Goal: Information Seeking & Learning: Learn about a topic

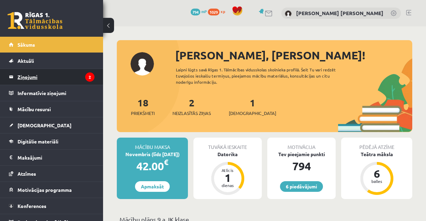
click at [27, 75] on legend "Ziņojumi 2" at bounding box center [56, 77] width 77 height 16
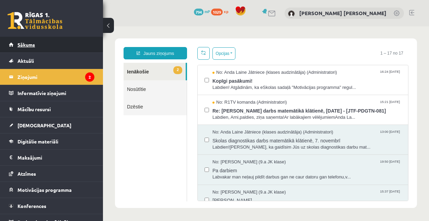
click at [52, 41] on link "Sākums" at bounding box center [52, 45] width 86 height 16
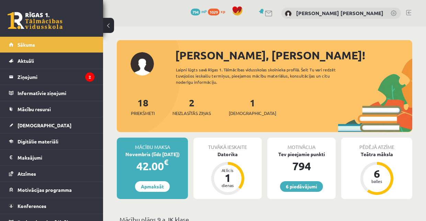
click at [237, 109] on div "1 Ieskaites" at bounding box center [252, 105] width 47 height 21
click at [240, 114] on span "[DEMOGRAPHIC_DATA]" at bounding box center [252, 113] width 47 height 7
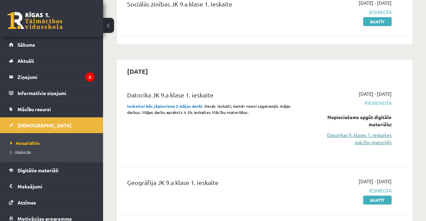
scroll to position [114, 0]
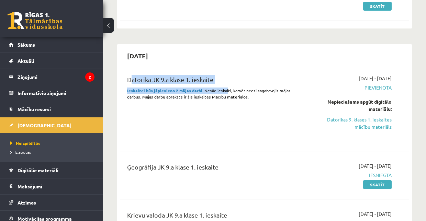
drag, startPoint x: 130, startPoint y: 78, endPoint x: 226, endPoint y: 90, distance: 96.6
click at [226, 90] on div "Datorika JK 9.a klase 1. ieskaite Ieskaitei būs jāpievieno 2 mājas darbi . Nesā…" at bounding box center [213, 107] width 183 height 65
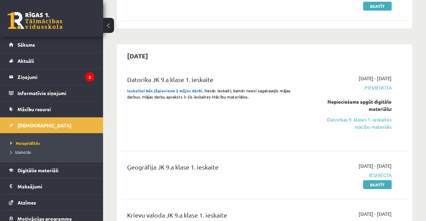
click at [233, 109] on div "Datorika JK 9.a klase 1. ieskaite Ieskaitei būs jāpievieno 2 mājas darbi . Nesā…" at bounding box center [213, 107] width 183 height 65
click at [347, 121] on link "Datorikas 9. klases 1. ieskaites mācību materiāls" at bounding box center [350, 123] width 81 height 14
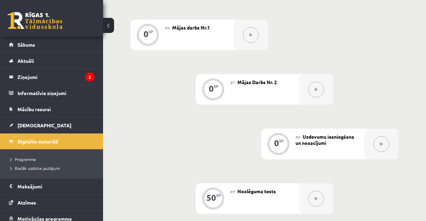
scroll to position [481, 0]
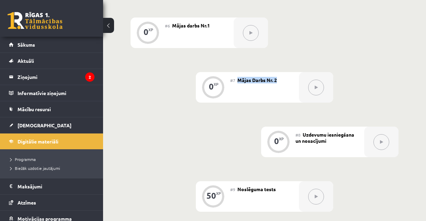
drag, startPoint x: 240, startPoint y: 80, endPoint x: 281, endPoint y: 82, distance: 40.6
click at [281, 82] on div "#7 Mājas Darbs Nr. 2" at bounding box center [264, 87] width 69 height 31
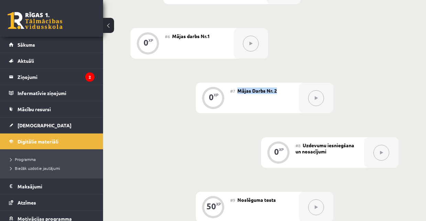
scroll to position [435, 0]
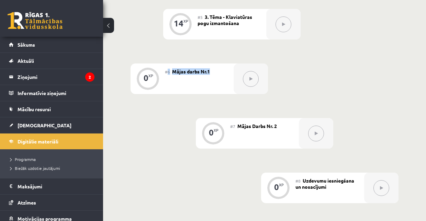
drag, startPoint x: 168, startPoint y: 71, endPoint x: 231, endPoint y: 80, distance: 63.8
click at [215, 72] on div "#6 Mājas darbs Nr.1" at bounding box center [199, 79] width 69 height 31
drag, startPoint x: 234, startPoint y: 124, endPoint x: 293, endPoint y: 126, distance: 59.1
click at [282, 126] on div "#7 Mājas Darbs Nr. 2" at bounding box center [264, 133] width 69 height 31
drag, startPoint x: 171, startPoint y: 71, endPoint x: 217, endPoint y: 76, distance: 45.9
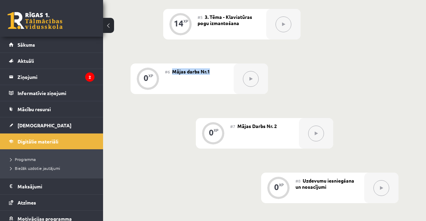
click at [210, 74] on div "#6 Mājas darbs Nr.1" at bounding box center [199, 79] width 69 height 31
drag, startPoint x: 241, startPoint y: 126, endPoint x: 295, endPoint y: 124, distance: 53.7
click at [286, 125] on div "#7 Mājas Darbs Nr. 2" at bounding box center [264, 133] width 69 height 31
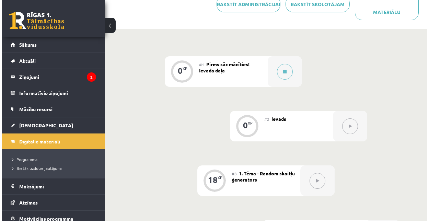
scroll to position [137, 0]
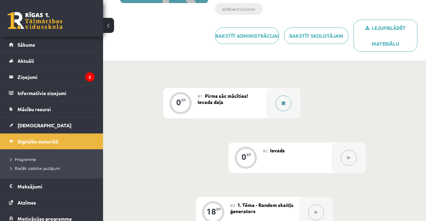
click at [282, 102] on icon at bounding box center [283, 103] width 3 height 4
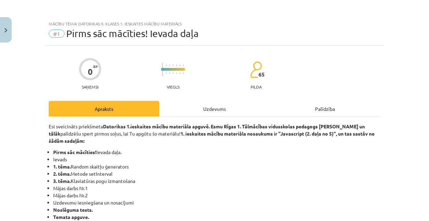
click at [207, 102] on div "Uzdevums" at bounding box center [214, 108] width 111 height 15
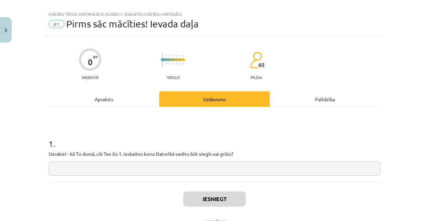
scroll to position [17, 0]
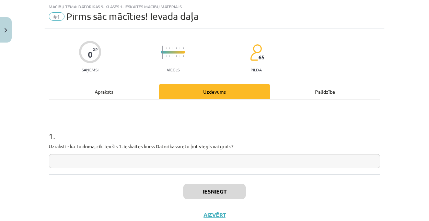
click at [156, 161] on input "text" at bounding box center [215, 161] width 332 height 14
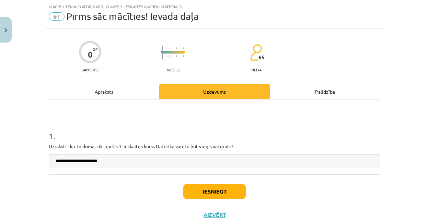
click at [197, 118] on div "**********" at bounding box center [215, 137] width 332 height 75
click at [162, 158] on input "**********" at bounding box center [215, 161] width 332 height 14
type input "**********"
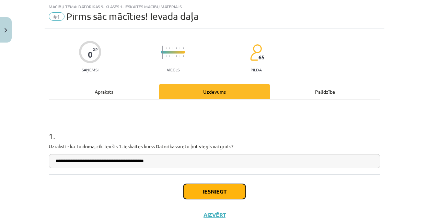
click at [203, 191] on button "Iesniegt" at bounding box center [214, 191] width 63 height 15
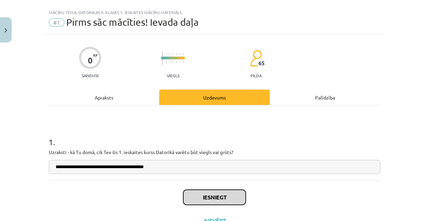
scroll to position [0, 0]
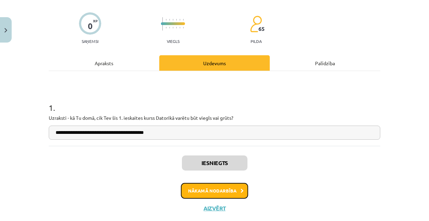
click at [223, 192] on button "Nākamā nodarbība" at bounding box center [214, 191] width 67 height 16
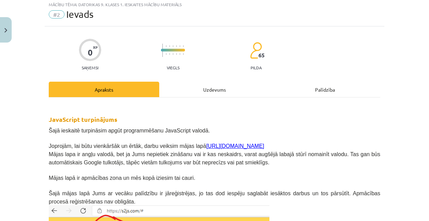
scroll to position [17, 0]
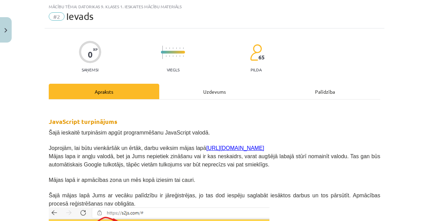
click at [199, 93] on div "Uzdevums" at bounding box center [214, 91] width 111 height 15
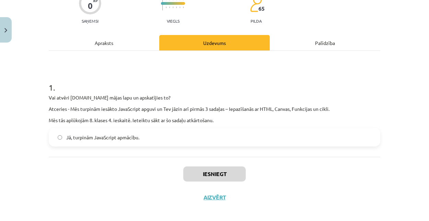
scroll to position [71, 0]
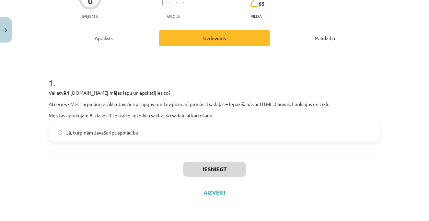
click at [64, 136] on label "Jā, turpinām JavaScript apmācību." at bounding box center [214, 132] width 330 height 17
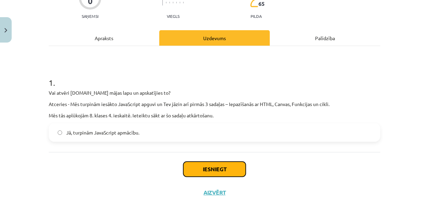
click at [196, 163] on button "Iesniegt" at bounding box center [214, 169] width 63 height 15
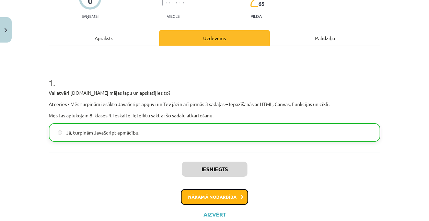
click at [229, 193] on button "Nākamā nodarbība" at bounding box center [214, 197] width 67 height 16
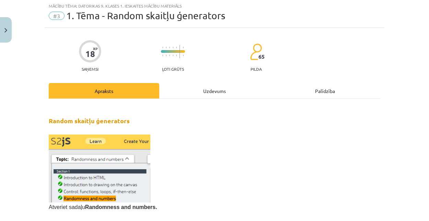
scroll to position [17, 0]
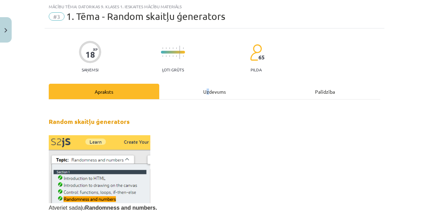
click at [205, 91] on div "Uzdevums" at bounding box center [214, 91] width 111 height 15
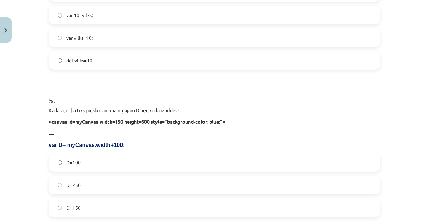
scroll to position [755, 0]
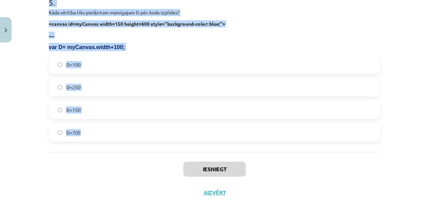
drag, startPoint x: 52, startPoint y: 110, endPoint x: 255, endPoint y: 129, distance: 203.9
copy form "1 . Kura koda rindiņa mainīgajam Z piešķirs mainīgu vērtību no 0 līdz 13? Z=Mat…"
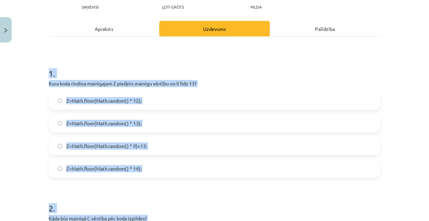
scroll to position [45, 0]
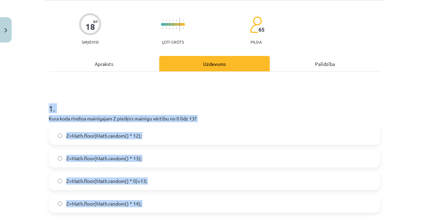
click at [134, 205] on span "Z=Math.floor(Math.random() * 14);" at bounding box center [103, 203] width 75 height 7
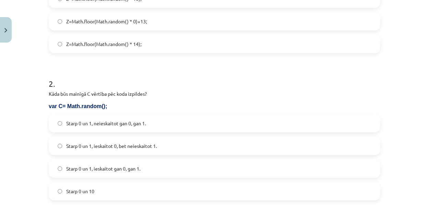
scroll to position [205, 0]
click at [133, 142] on span "Starp 0 un 1, ieskaitot 0, bet neieskaitot 1." at bounding box center [111, 145] width 91 height 7
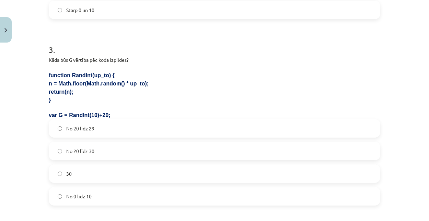
scroll to position [388, 0]
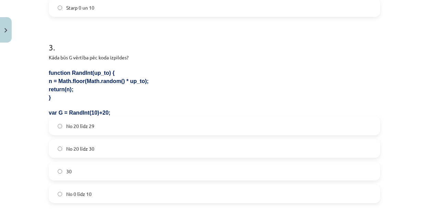
click at [111, 126] on label "No 20 līdz 29" at bounding box center [214, 125] width 330 height 17
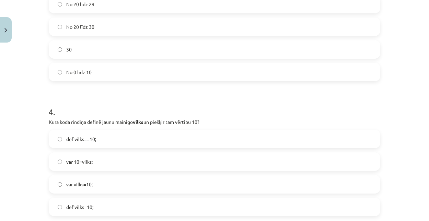
scroll to position [526, 0]
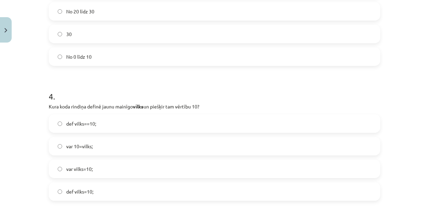
click at [74, 149] on span "var 10=vilks;" at bounding box center [79, 146] width 26 height 7
click at [95, 168] on label "var vilks=10;" at bounding box center [214, 168] width 330 height 17
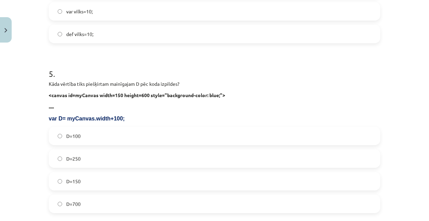
scroll to position [686, 0]
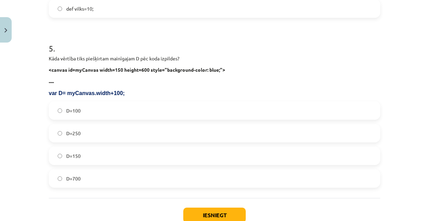
click at [74, 130] on span "D=250" at bounding box center [73, 133] width 14 height 7
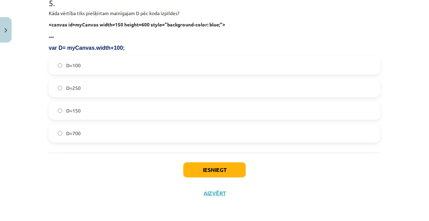
scroll to position [755, 0]
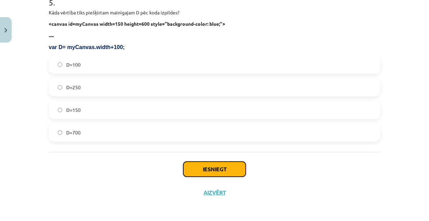
click at [202, 168] on button "Iesniegt" at bounding box center [214, 169] width 63 height 15
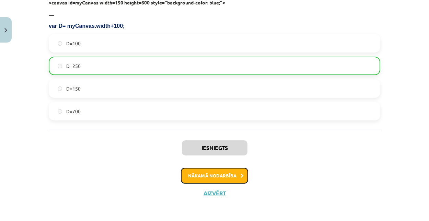
click at [197, 173] on button "Nākamā nodarbība" at bounding box center [214, 176] width 67 height 16
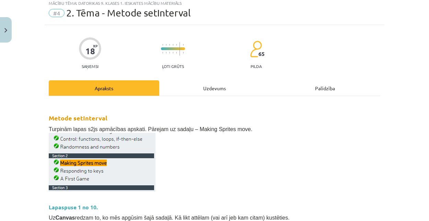
scroll to position [17, 0]
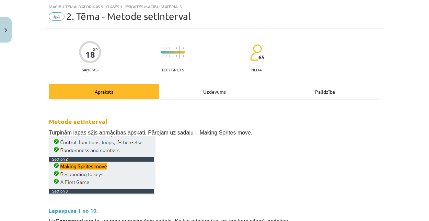
click at [206, 88] on div "Uzdevums" at bounding box center [214, 91] width 111 height 15
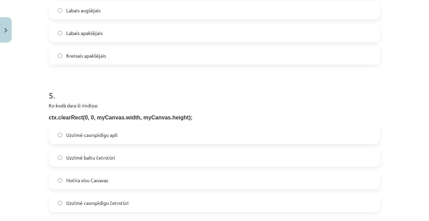
scroll to position [692, 0]
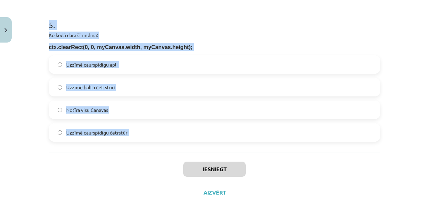
drag, startPoint x: 46, startPoint y: 111, endPoint x: 181, endPoint y: 137, distance: 137.8
copy form "1 . Kura koda rindiņa izsauks funkciju HH reizi sekundē? setInterval(HH, 60); s…"
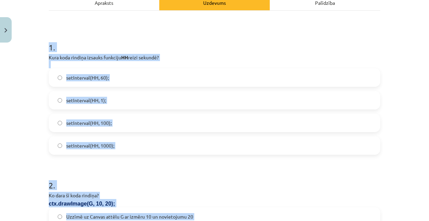
scroll to position [97, 0]
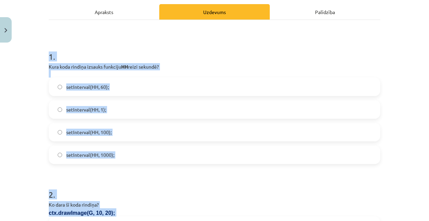
drag, startPoint x: 99, startPoint y: 154, endPoint x: 93, endPoint y: 154, distance: 6.2
click at [99, 154] on span "setInterval(HH, 1000);" at bounding box center [90, 154] width 48 height 7
drag, startPoint x: 87, startPoint y: 104, endPoint x: 86, endPoint y: 108, distance: 3.6
click at [87, 105] on label "setInterval(HH, 1);" at bounding box center [214, 109] width 330 height 17
click at [149, 81] on label "setInterval(HH, 60);" at bounding box center [214, 86] width 330 height 17
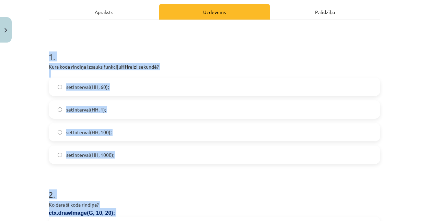
click at [148, 64] on p "Kura koda rindiņa izsauks funkciju HH reizi sekundē?" at bounding box center [215, 66] width 332 height 7
click at [183, 90] on label "setInterval(HH, 60);" at bounding box center [214, 86] width 330 height 17
drag, startPoint x: 177, startPoint y: 118, endPoint x: 171, endPoint y: 133, distance: 15.3
click at [176, 118] on div "setInterval(HH, 1);" at bounding box center [215, 109] width 332 height 19
click at [168, 142] on div "setInterval(HH, 60); setInterval(HH, 1); setInterval(HH, 100); setInterval(HH, …" at bounding box center [215, 121] width 332 height 87
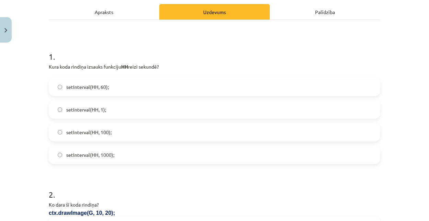
click at [168, 149] on label "setInterval(HH, 1000);" at bounding box center [214, 154] width 330 height 17
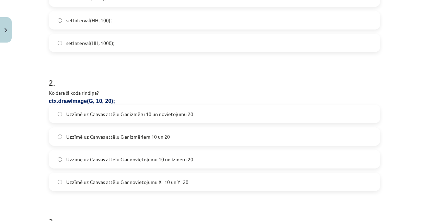
scroll to position [211, 0]
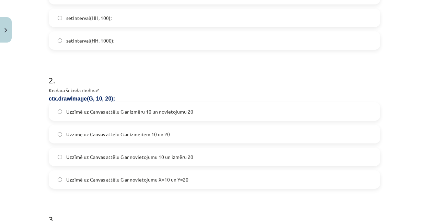
click at [143, 178] on span "Uzzīmē uz Canvas attēlu G ar novietojumu X=10 un Y=20" at bounding box center [127, 179] width 122 height 7
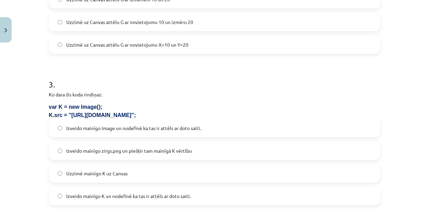
scroll to position [349, 0]
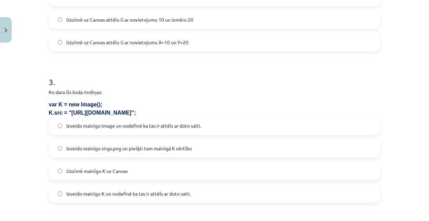
click at [94, 129] on label "Izveido mainīgo Image un nodefinē ka tas ir attēls ar doto saiti." at bounding box center [214, 125] width 330 height 17
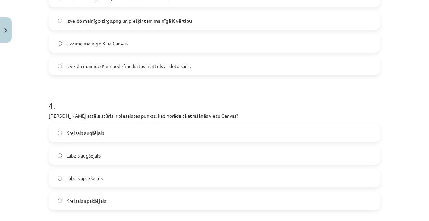
scroll to position [486, 0]
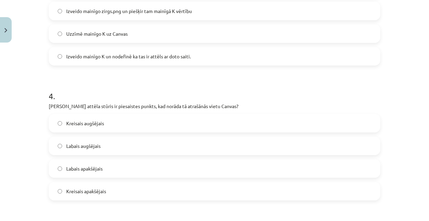
click at [100, 125] on span "Kreisais augšējais" at bounding box center [85, 123] width 38 height 7
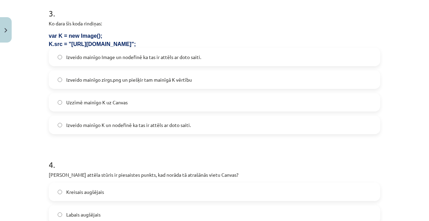
click at [98, 127] on span "Izveido mainīgo K un nodefinē ka tas ir attēls ar doto saiti." at bounding box center [128, 125] width 125 height 7
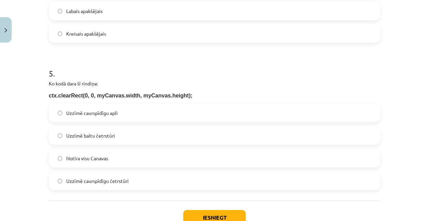
scroll to position [646, 0]
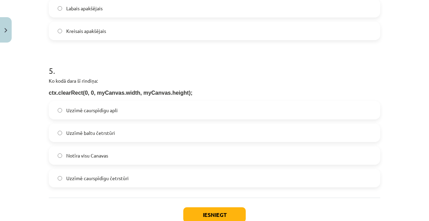
click at [82, 147] on label "Notīra visu Canavas" at bounding box center [214, 155] width 330 height 17
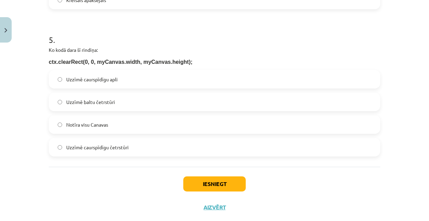
scroll to position [692, 0]
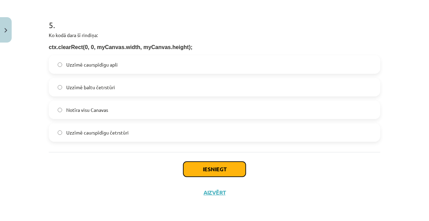
click at [206, 165] on button "Iesniegt" at bounding box center [214, 169] width 63 height 15
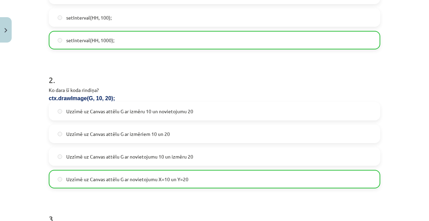
scroll to position [234, 0]
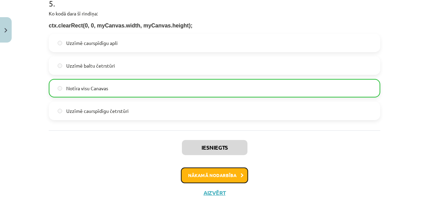
click at [216, 178] on button "Nākamā nodarbība" at bounding box center [214, 176] width 67 height 16
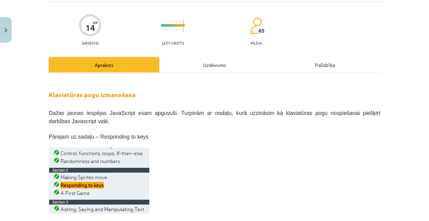
scroll to position [17, 0]
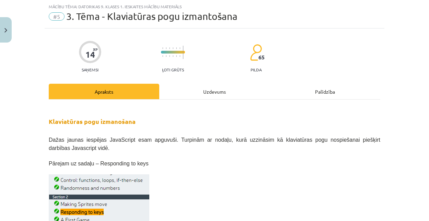
click at [192, 90] on div "Uzdevums" at bounding box center [214, 91] width 111 height 15
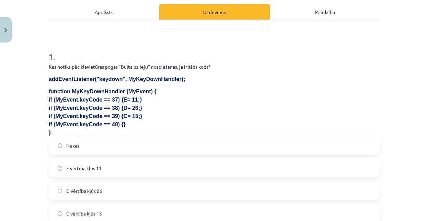
scroll to position [86, 0]
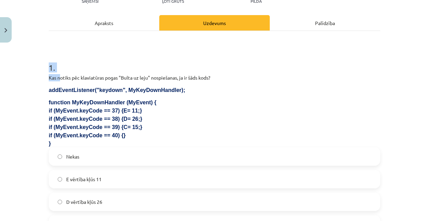
drag, startPoint x: 47, startPoint y: 60, endPoint x: 58, endPoint y: 72, distance: 16.5
click at [58, 72] on div "1 . Kas notiks pēc klaviatūras pogas "Bulta uz leju" nospiešanas, ja ir šāds ko…" at bounding box center [215, 142] width 332 height 183
click at [49, 63] on h1 "1 ." at bounding box center [215, 61] width 332 height 21
click at [92, 25] on div "Apraksts" at bounding box center [104, 22] width 111 height 15
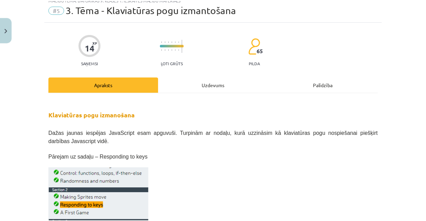
scroll to position [17, 0]
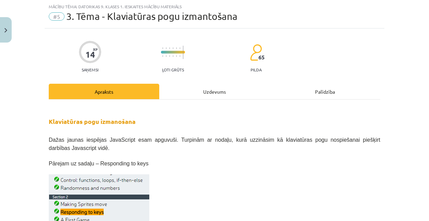
click at [186, 92] on div "Uzdevums" at bounding box center [214, 91] width 111 height 15
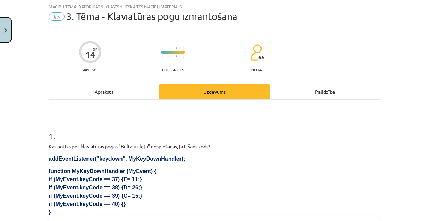
click at [8, 29] on button "Close" at bounding box center [6, 29] width 12 height 25
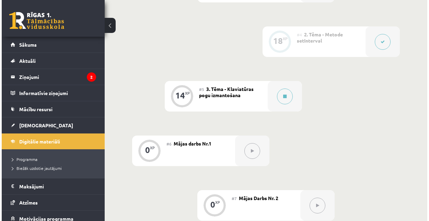
scroll to position [366, 0]
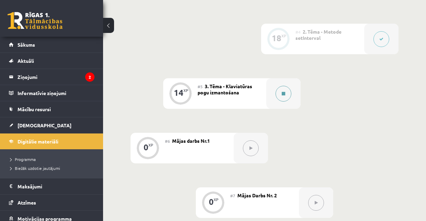
click at [284, 94] on icon at bounding box center [283, 94] width 3 height 4
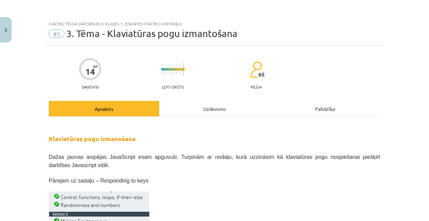
click at [213, 106] on div "Uzdevums" at bounding box center [214, 108] width 111 height 15
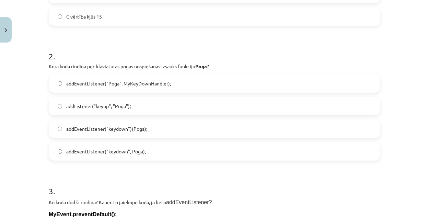
scroll to position [596, 0]
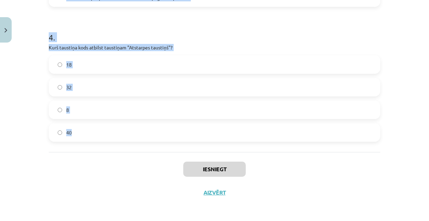
drag, startPoint x: 45, startPoint y: 88, endPoint x: 225, endPoint y: 120, distance: 182.1
copy form "1 . Kas notiks pēc klaviatūras pogas "Bulta uz leju" nospiešanas, ja ir šāds ko…"
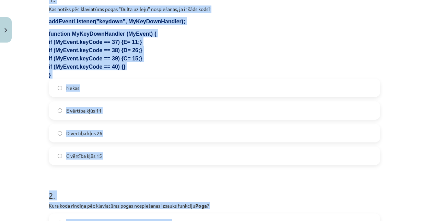
scroll to position [138, 0]
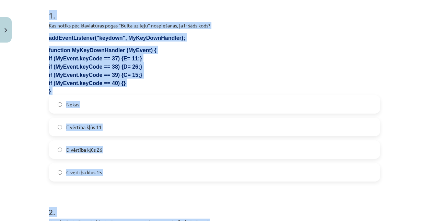
click at [33, 98] on div "Mācību tēma: Datorikas 9. klases 1. ieskaites mācību materiāls #5 3. Tēma - Kla…" at bounding box center [214, 110] width 429 height 221
click at [191, 114] on div "Nekas E vērtība kļūs 11 D vērtība kļūs 26 C vērtība kļūs 15" at bounding box center [215, 138] width 332 height 87
click at [85, 104] on label "Nekas" at bounding box center [214, 104] width 330 height 17
click at [43, 122] on div "Mācību tēma: Datorikas 9. klases 1. ieskaites mācību materiāls #5 3. Tēma - Kla…" at bounding box center [214, 110] width 429 height 221
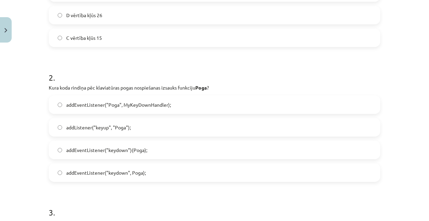
scroll to position [275, 0]
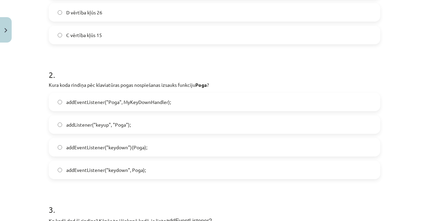
click at [96, 168] on span "addEventListener("keydown", Poga);" at bounding box center [106, 170] width 80 height 7
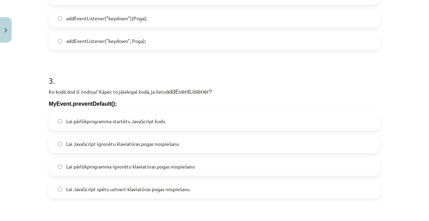
scroll to position [413, 0]
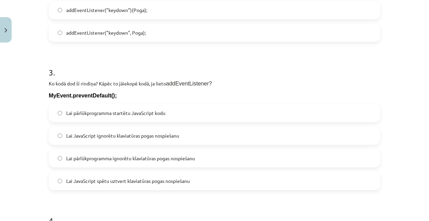
click at [85, 116] on span "Lai pārlūkprogramma startētu JavaScript kodu" at bounding box center [115, 113] width 99 height 7
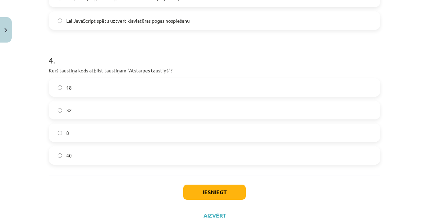
click at [78, 127] on label "8" at bounding box center [214, 132] width 330 height 17
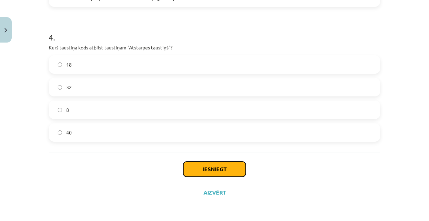
click at [206, 169] on button "Iesniegt" at bounding box center [214, 169] width 63 height 15
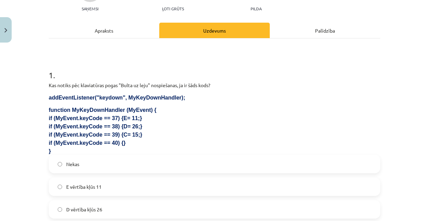
scroll to position [69, 0]
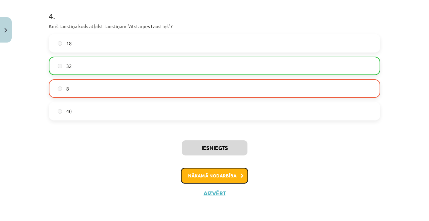
click at [206, 174] on button "Nākamā nodarbība" at bounding box center [214, 176] width 67 height 16
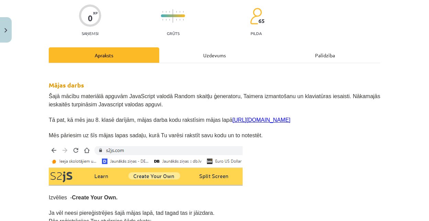
scroll to position [51, 0]
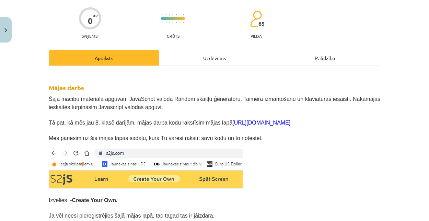
click at [233, 124] on link "[URL][DOMAIN_NAME]" at bounding box center [262, 123] width 58 height 6
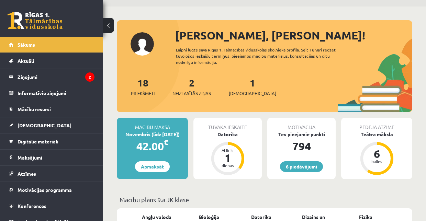
scroll to position [23, 0]
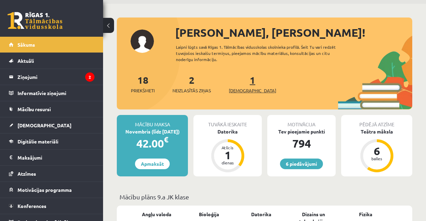
click at [240, 91] on span "[DEMOGRAPHIC_DATA]" at bounding box center [252, 90] width 47 height 7
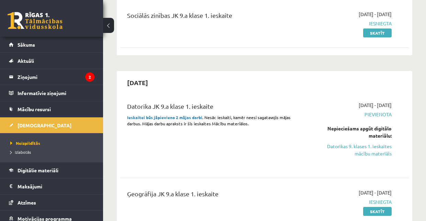
scroll to position [91, 0]
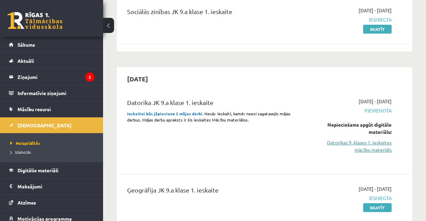
click at [373, 146] on link "Datorikas 9. klases 1. ieskaites mācību materiāls" at bounding box center [350, 146] width 81 height 14
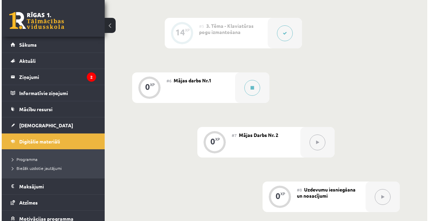
scroll to position [435, 0]
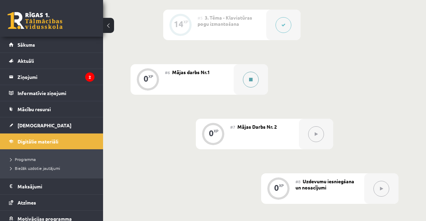
click at [249, 82] on button at bounding box center [251, 80] width 16 height 16
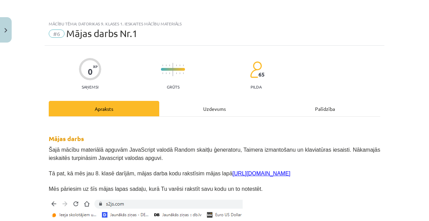
drag, startPoint x: 206, startPoint y: 106, endPoint x: 166, endPoint y: 95, distance: 41.1
click at [205, 106] on div "Uzdevums" at bounding box center [214, 108] width 111 height 15
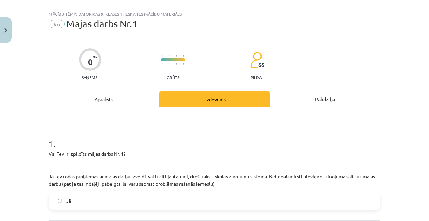
scroll to position [17, 0]
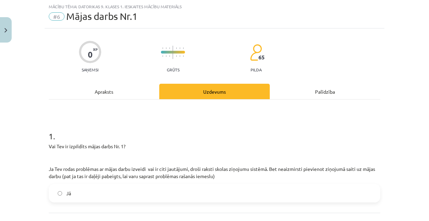
click at [102, 89] on div "Apraksts" at bounding box center [104, 91] width 111 height 15
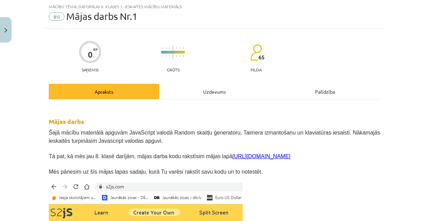
click at [192, 93] on div "Uzdevums" at bounding box center [214, 91] width 111 height 15
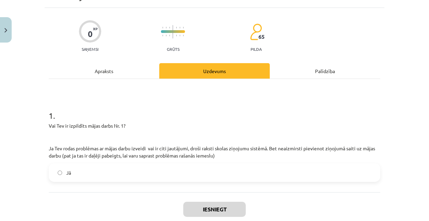
scroll to position [40, 0]
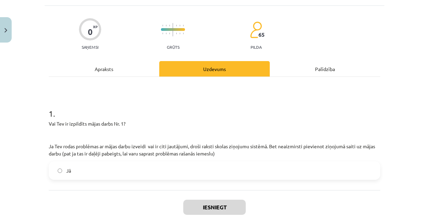
click at [128, 68] on div "Apraksts" at bounding box center [104, 68] width 111 height 15
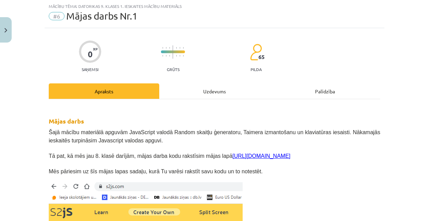
scroll to position [17, 0]
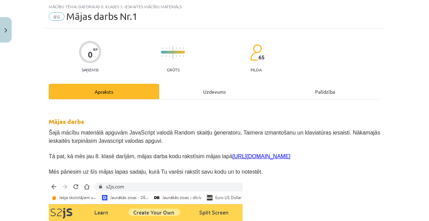
click at [189, 91] on div "Uzdevums" at bounding box center [214, 91] width 111 height 15
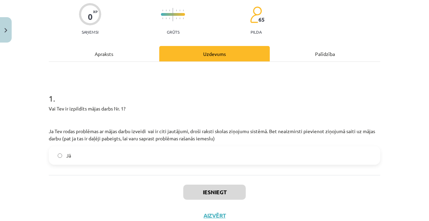
scroll to position [78, 0]
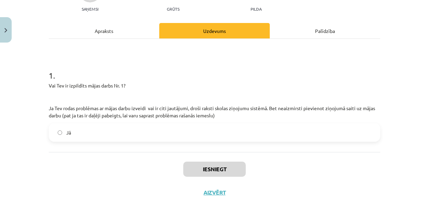
click at [104, 36] on div "Apraksts" at bounding box center [104, 30] width 111 height 15
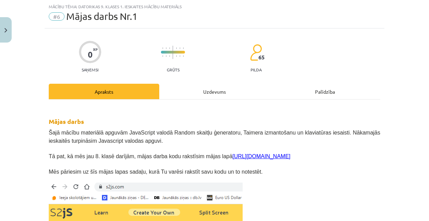
click at [188, 95] on div "Uzdevums" at bounding box center [214, 91] width 111 height 15
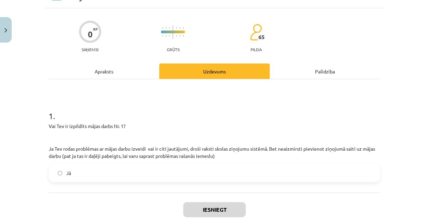
scroll to position [40, 0]
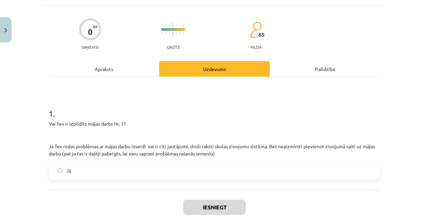
click at [101, 71] on div "Apraksts" at bounding box center [104, 68] width 111 height 15
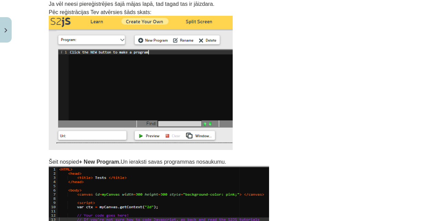
scroll to position [246, 0]
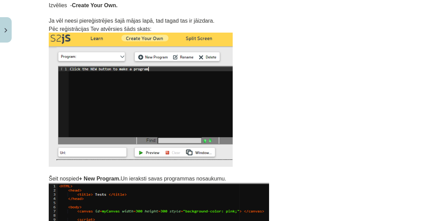
click at [124, 87] on img at bounding box center [141, 100] width 184 height 134
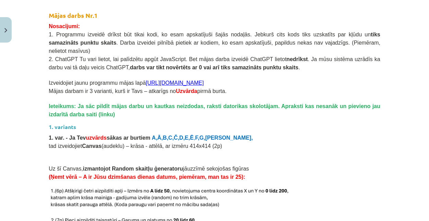
scroll to position [589, 0]
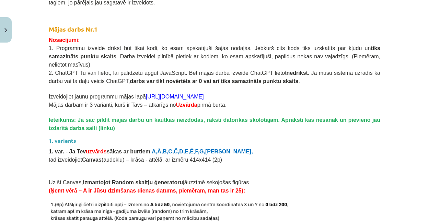
click at [151, 94] on link "https://s2js.com/" at bounding box center [175, 97] width 58 height 6
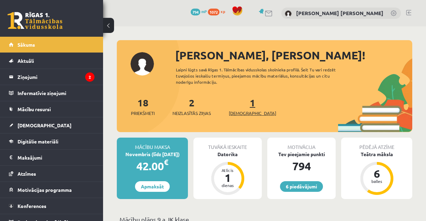
click at [236, 110] on span "[DEMOGRAPHIC_DATA]" at bounding box center [252, 113] width 47 height 7
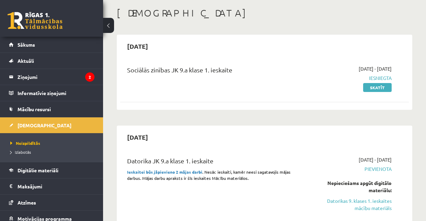
scroll to position [69, 0]
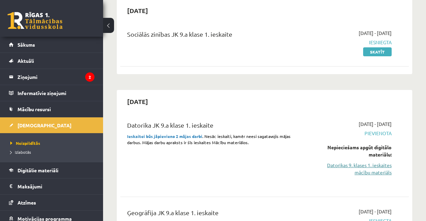
click at [366, 166] on link "Datorikas 9. klases 1. ieskaites mācību materiāls" at bounding box center [350, 169] width 81 height 14
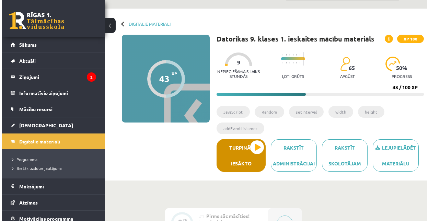
scroll to position [114, 0]
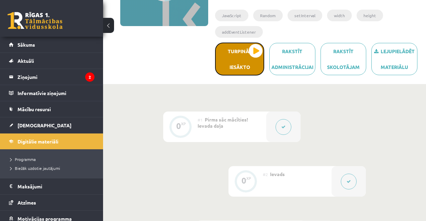
click at [246, 60] on button "Turpināt iesākto" at bounding box center [239, 59] width 49 height 33
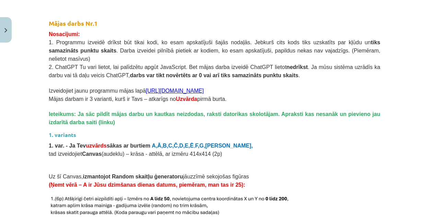
scroll to position [572, 0]
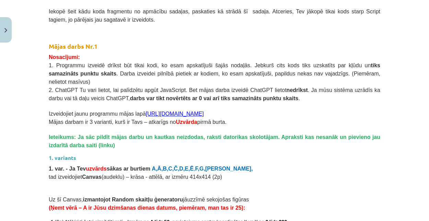
drag, startPoint x: 273, startPoint y: 156, endPoint x: 267, endPoint y: 155, distance: 6.3
click at [273, 164] on p "1. var. - Ja Tev uzvārds sākas ar burtiem A,Ā,B,C,Č,D,E,Ē , F,G,Ģ," at bounding box center [215, 168] width 332 height 8
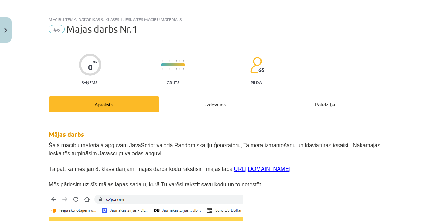
scroll to position [0, 0]
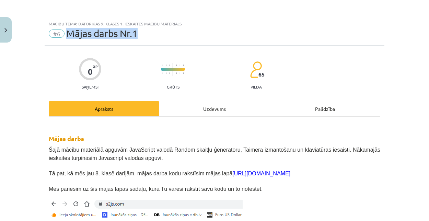
drag, startPoint x: 67, startPoint y: 35, endPoint x: 204, endPoint y: 41, distance: 137.2
click at [204, 36] on div "#6 Mājas darbs Nr.1" at bounding box center [215, 33] width 332 height 11
click at [192, 34] on div "#6 Mājas darbs Nr.1" at bounding box center [215, 33] width 332 height 11
drag, startPoint x: 204, startPoint y: 104, endPoint x: 206, endPoint y: 107, distance: 3.8
click at [206, 107] on div "Uzdevums" at bounding box center [214, 108] width 111 height 15
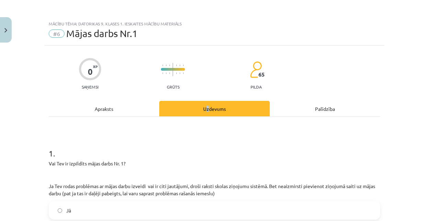
scroll to position [17, 0]
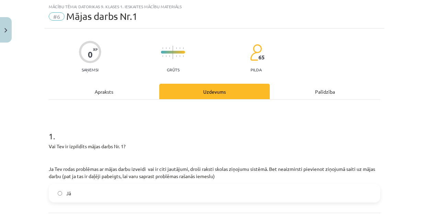
click at [102, 92] on div "Apraksts" at bounding box center [104, 91] width 111 height 15
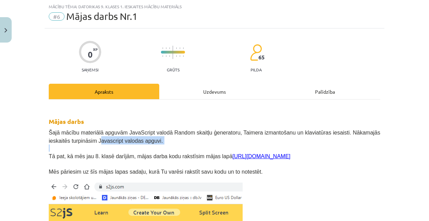
drag, startPoint x: 76, startPoint y: 137, endPoint x: 92, endPoint y: 133, distance: 16.7
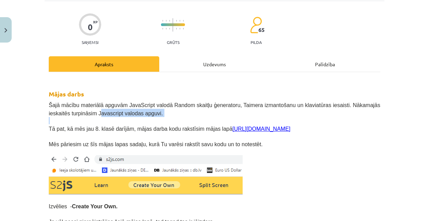
scroll to position [0, 0]
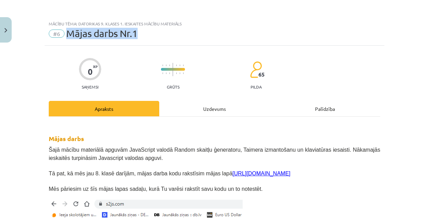
drag, startPoint x: 105, startPoint y: 32, endPoint x: 134, endPoint y: 38, distance: 29.1
click at [134, 38] on span "Mājas darbs Nr.1" at bounding box center [101, 33] width 71 height 11
click at [163, 31] on div "#6 Mājas darbs Nr.1" at bounding box center [215, 33] width 332 height 11
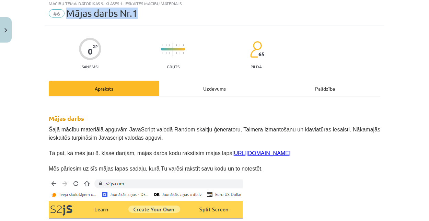
scroll to position [23, 0]
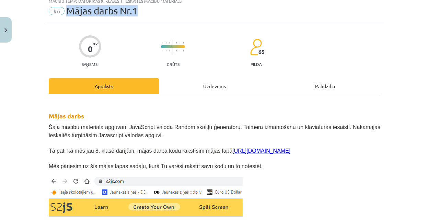
click at [155, 10] on div "#6 Mājas darbs Nr.1" at bounding box center [215, 10] width 332 height 11
click at [274, 135] on p "Šajā mācību materiālā apguvām JavaScript valodā Random skaitļu ģeneratoru, Taim…" at bounding box center [215, 131] width 332 height 16
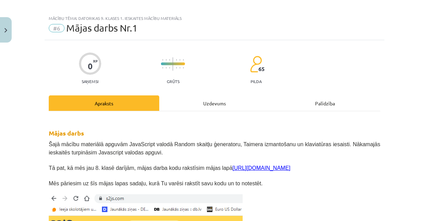
scroll to position [0, 0]
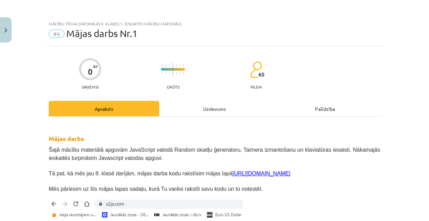
click at [195, 112] on div "Uzdevums" at bounding box center [214, 108] width 111 height 15
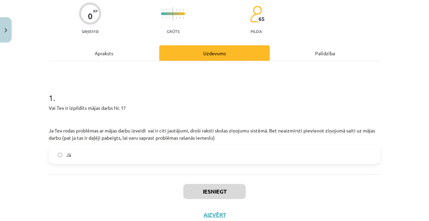
scroll to position [63, 0]
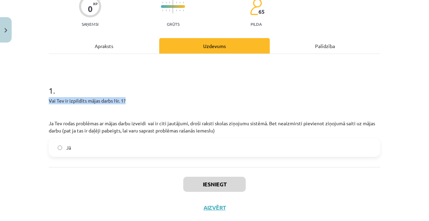
drag, startPoint x: 50, startPoint y: 100, endPoint x: 160, endPoint y: 104, distance: 110.3
click at [157, 103] on div "0 XP Saņemsi Grūts 65 pilda Apraksts Uzdevums Palīdzība 1 . Vai Tev ir izpildīt…" at bounding box center [215, 101] width 340 height 237
click at [114, 48] on div "Apraksts" at bounding box center [104, 45] width 111 height 15
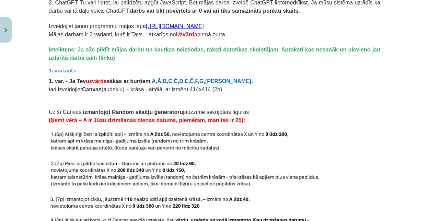
scroll to position [681, 0]
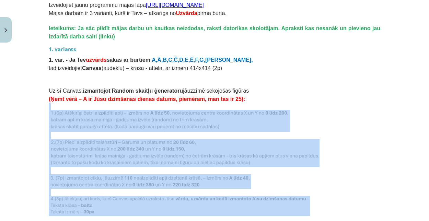
drag, startPoint x: 46, startPoint y: 100, endPoint x: 253, endPoint y: 193, distance: 226.9
click at [238, 196] on div "0 XP Saņemsi Grūts 65 pilda Apraksts Uzdevums Palīdzība Mājas darbs Šajā mācību…" at bounding box center [215, 196] width 340 height 1662
click at [304, 157] on img at bounding box center [184, 153] width 271 height 28
click at [339, 147] on p at bounding box center [215, 153] width 332 height 28
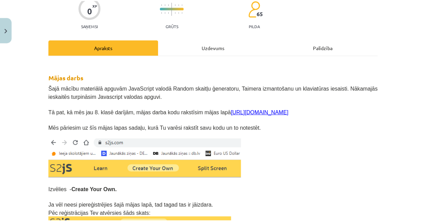
scroll to position [23, 0]
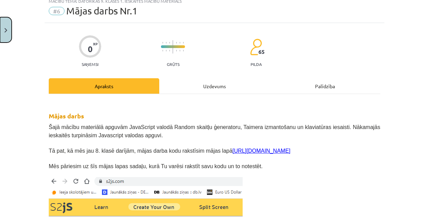
click at [4, 26] on button "Close" at bounding box center [6, 29] width 12 height 25
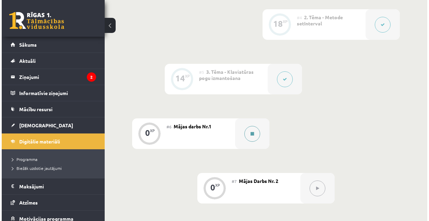
scroll to position [389, 0]
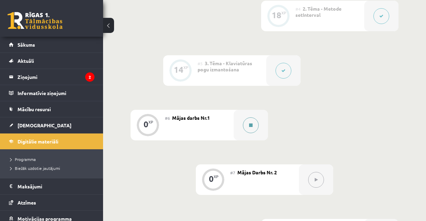
click at [252, 125] on icon at bounding box center [250, 125] width 3 height 4
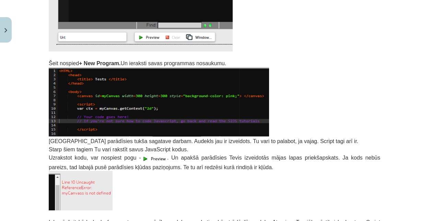
scroll to position [0, 0]
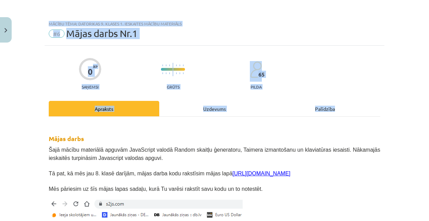
drag, startPoint x: 46, startPoint y: 44, endPoint x: 251, endPoint y: -3, distance: 210.6
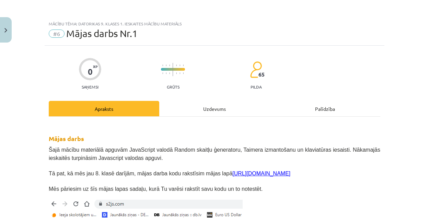
click at [281, 173] on p "Tā pat, kā mēs jau 8. klasē darījām, mājas darba kodu rakstīsim mājas lapā http…" at bounding box center [215, 173] width 332 height 8
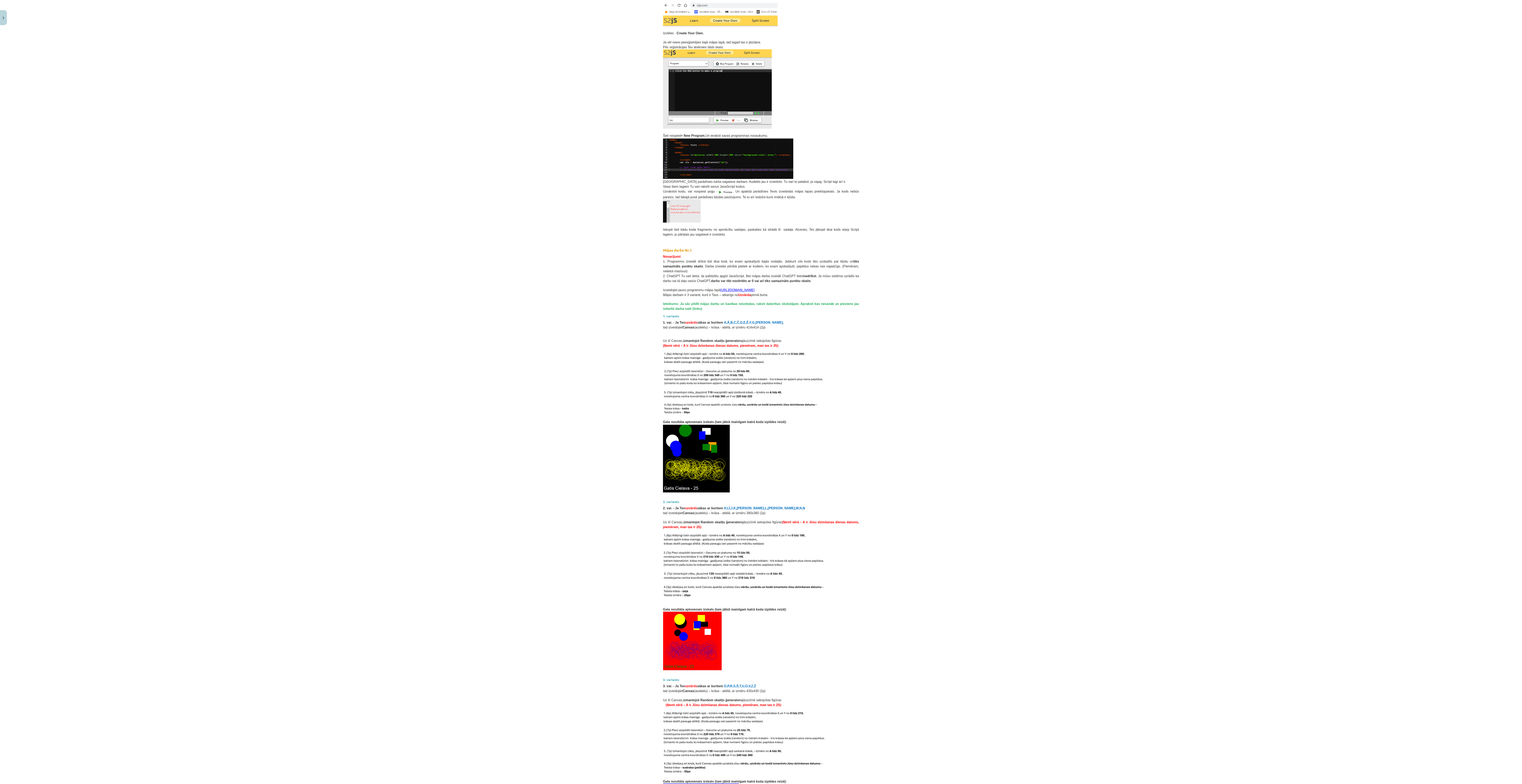
scroll to position [239, 0]
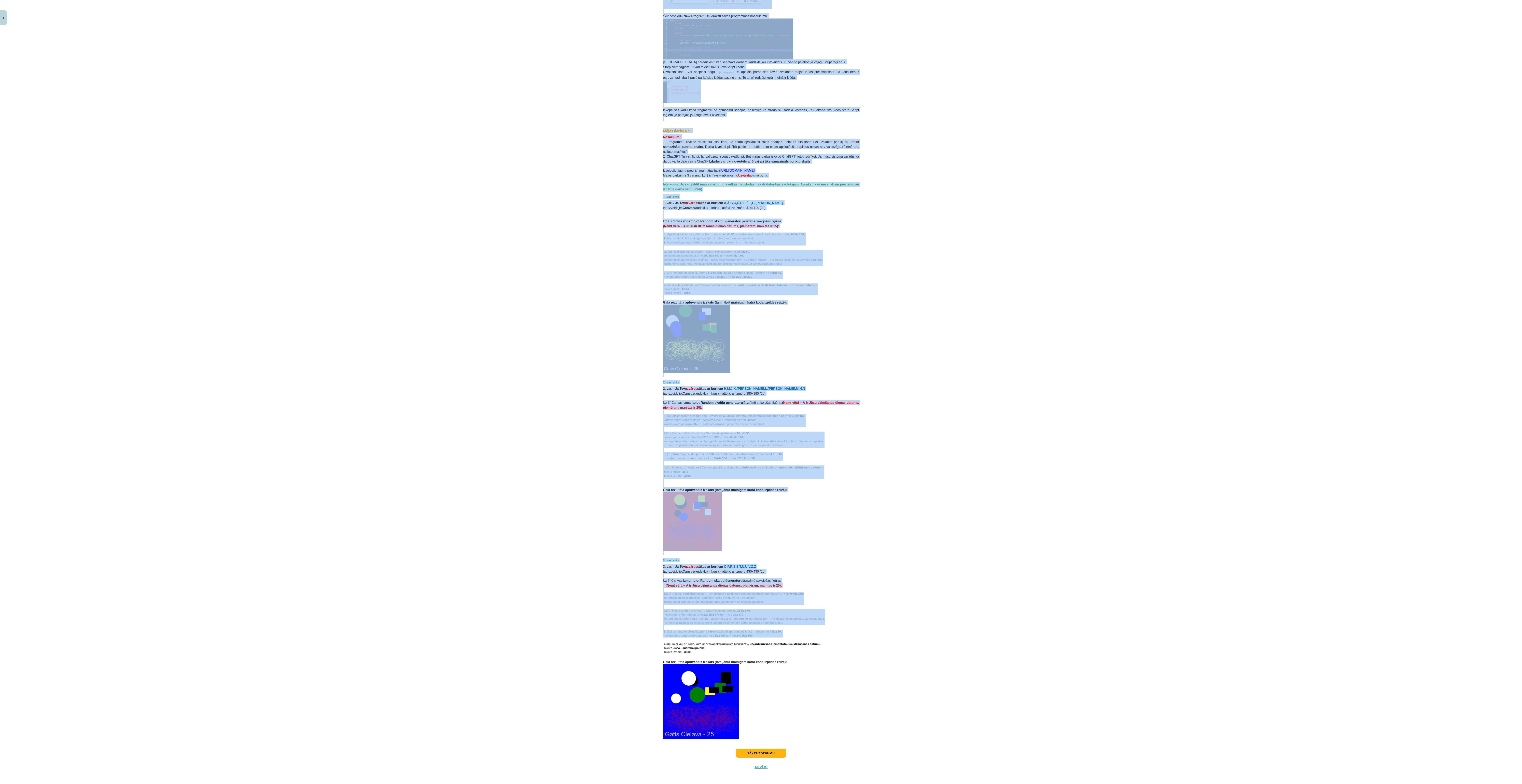
drag, startPoint x: 656, startPoint y: 84, endPoint x: 882, endPoint y: 597, distance: 560.6
click at [253, 131] on div "Mācību tēma: Datorikas 9. klases 1. ieskaites mācību materiāls #6 Mājas darbs N…" at bounding box center [761, 392] width 1522 height 784
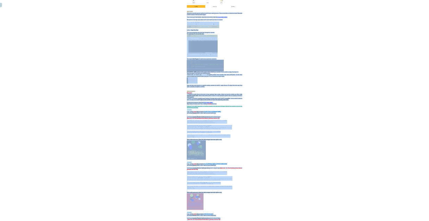
scroll to position [0, 0]
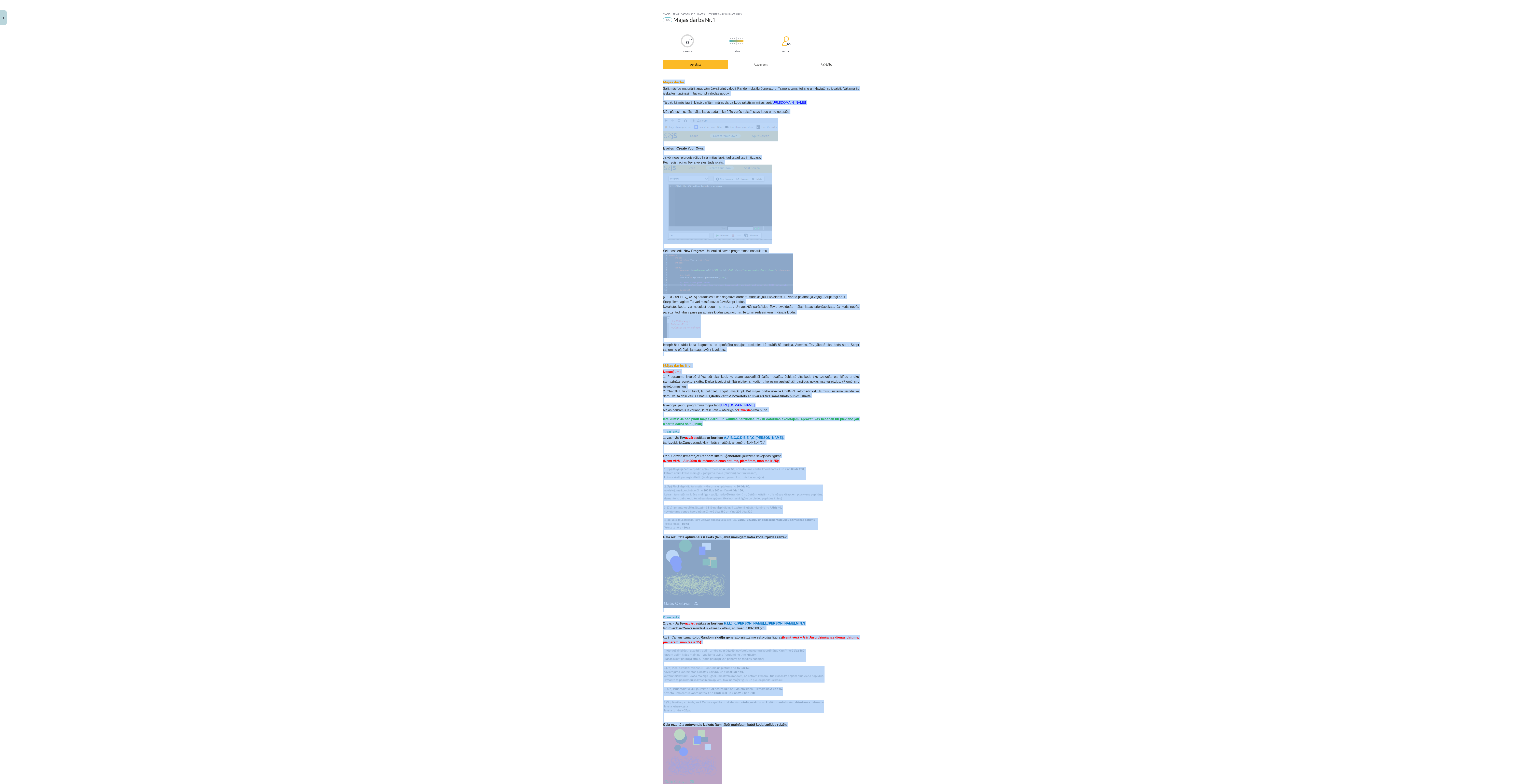
click at [253, 131] on div "Mācību tēma: Datorikas 9. klases 1. ieskaites mācību materiāls #6 Mājas darbs N…" at bounding box center [761, 392] width 1522 height 784
click at [253, 131] on span "Šeit nospied + New Program. Un ieraksti savas programmas nosaukumu." at bounding box center [716, 251] width 105 height 4
click at [253, 131] on p at bounding box center [761, 204] width 196 height 79
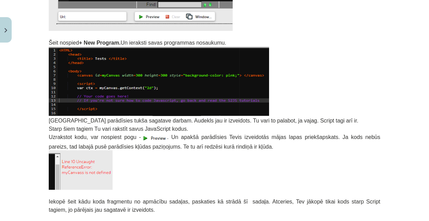
scroll to position [458, 0]
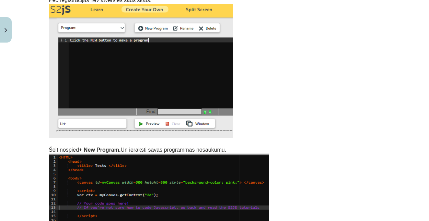
click at [309, 109] on p at bounding box center [215, 71] width 332 height 134
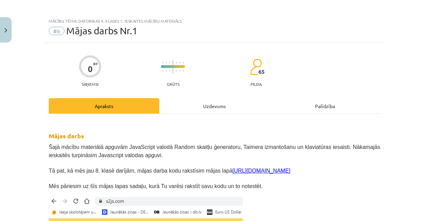
scroll to position [0, 0]
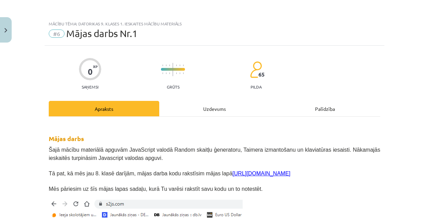
click at [216, 106] on div "Uzdevums" at bounding box center [214, 108] width 111 height 15
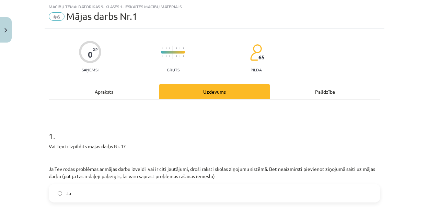
click at [128, 91] on div "Apraksts" at bounding box center [104, 91] width 111 height 15
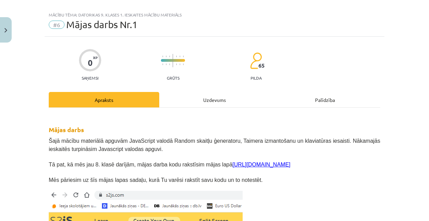
scroll to position [0, 0]
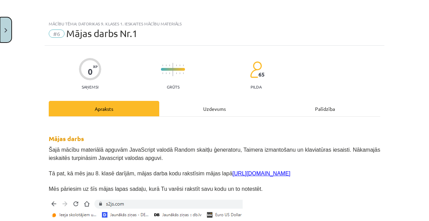
click at [8, 29] on button "Close" at bounding box center [6, 29] width 12 height 25
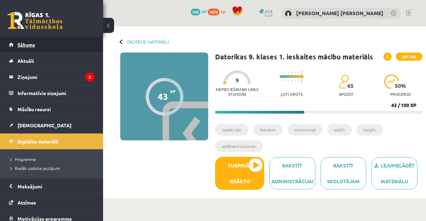
click at [15, 42] on link "Sākums" at bounding box center [52, 45] width 86 height 16
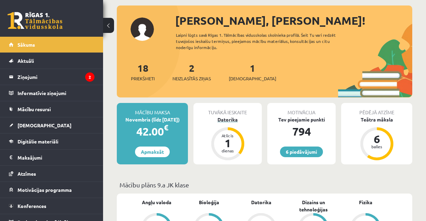
scroll to position [46, 0]
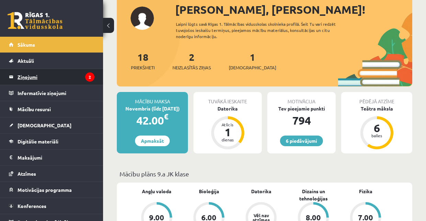
click at [36, 78] on legend "Ziņojumi 2" at bounding box center [56, 77] width 77 height 16
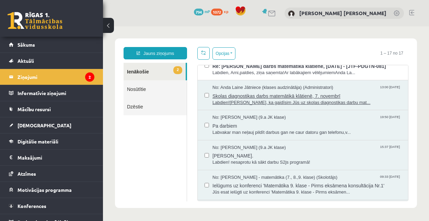
scroll to position [46, 0]
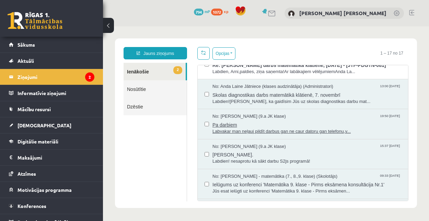
click at [230, 128] on span "Pa darbiem" at bounding box center [307, 124] width 189 height 9
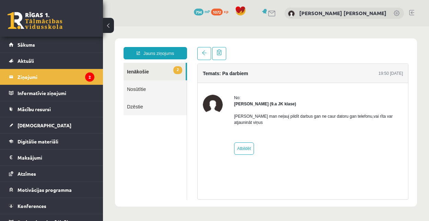
scroll to position [0, 0]
click at [143, 70] on link "2 Ienākošie" at bounding box center [155, 72] width 62 height 18
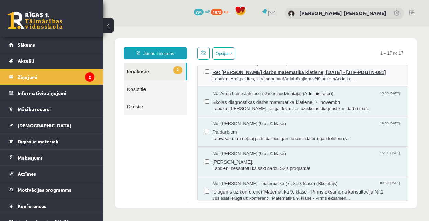
scroll to position [23, 0]
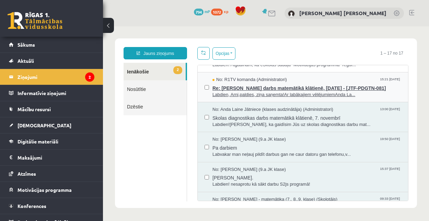
click at [231, 88] on span "Re: [PERSON_NAME] darbs matemātikā klātienē, [DATE] - [JTF-PDGTN-081]" at bounding box center [307, 87] width 189 height 9
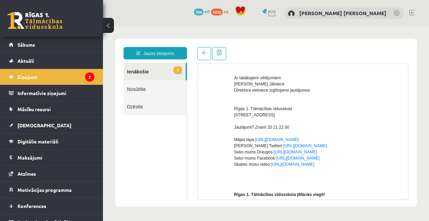
scroll to position [0, 0]
click at [142, 73] on link "1 Ienākošie" at bounding box center [155, 72] width 62 height 18
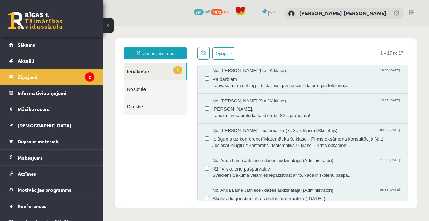
click at [241, 162] on span "No: Anda Laine Jātniece (klases audzinātāja) (Administratori)" at bounding box center [273, 161] width 121 height 7
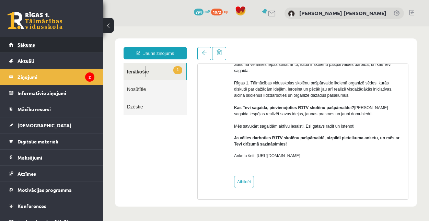
click at [50, 46] on link "Sākums" at bounding box center [52, 45] width 86 height 16
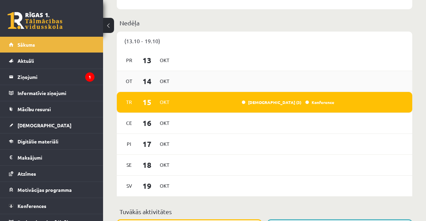
scroll to position [481, 0]
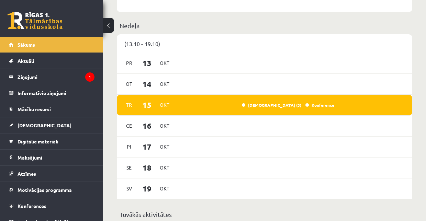
click at [182, 48] on div "(13.10 - 19.10)" at bounding box center [264, 43] width 295 height 19
click at [281, 105] on link "[DEMOGRAPHIC_DATA] (3)" at bounding box center [271, 104] width 59 height 5
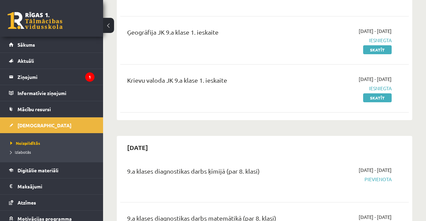
scroll to position [252, 0]
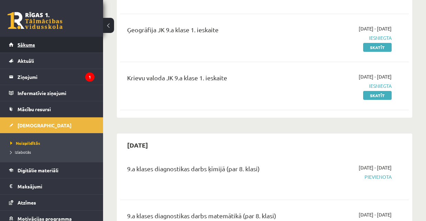
click at [50, 45] on link "Sākums" at bounding box center [52, 45] width 86 height 16
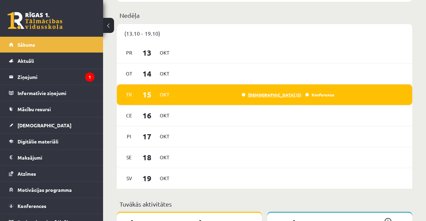
scroll to position [504, 0]
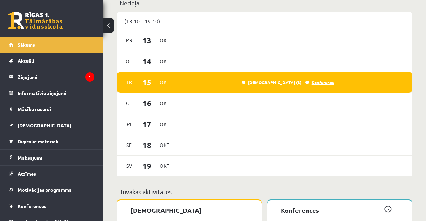
click at [321, 81] on link "Konference" at bounding box center [319, 82] width 29 height 5
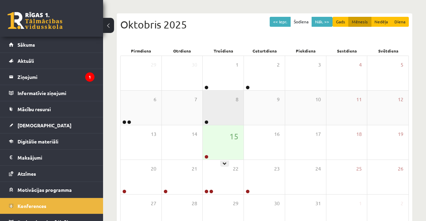
scroll to position [60, 0]
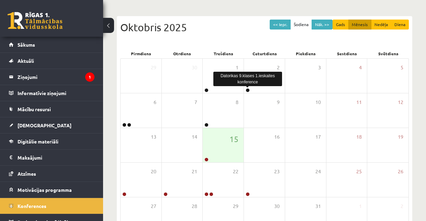
click at [256, 78] on div "Datorikas 9.klases 1.ieskaites konference" at bounding box center [247, 79] width 69 height 14
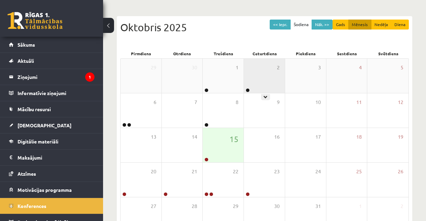
click at [249, 88] on div at bounding box center [247, 90] width 7 height 5
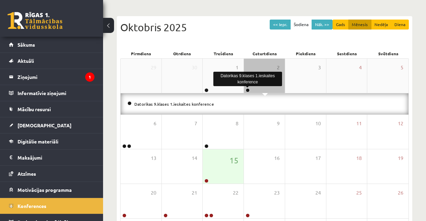
click at [248, 90] on link at bounding box center [248, 90] width 4 height 4
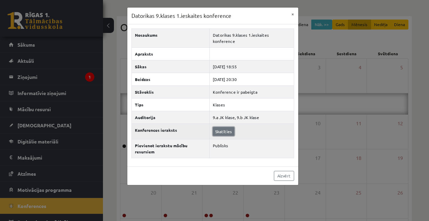
click at [224, 127] on link "Skatīties" at bounding box center [224, 131] width 22 height 9
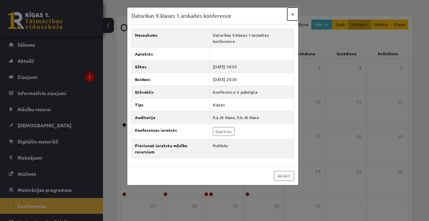
click at [294, 12] on button "×" at bounding box center [292, 14] width 11 height 13
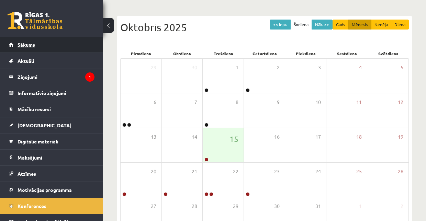
click at [45, 45] on link "Sākums" at bounding box center [52, 45] width 86 height 16
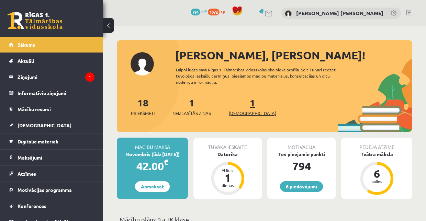
click at [238, 113] on span "[DEMOGRAPHIC_DATA]" at bounding box center [252, 113] width 47 height 7
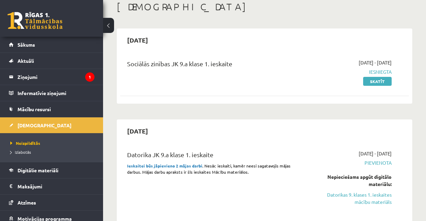
scroll to position [69, 0]
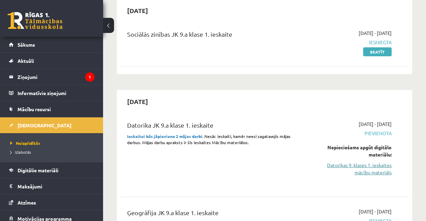
click at [362, 168] on link "Datorikas 9. klases 1. ieskaites mācību materiāls" at bounding box center [350, 169] width 81 height 14
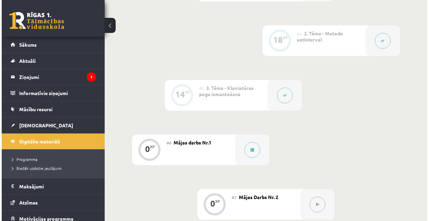
scroll to position [366, 0]
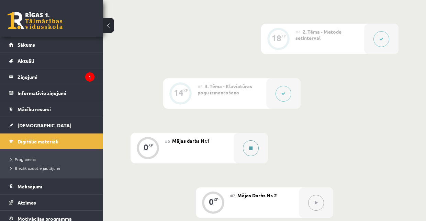
click at [249, 147] on icon at bounding box center [250, 148] width 3 height 4
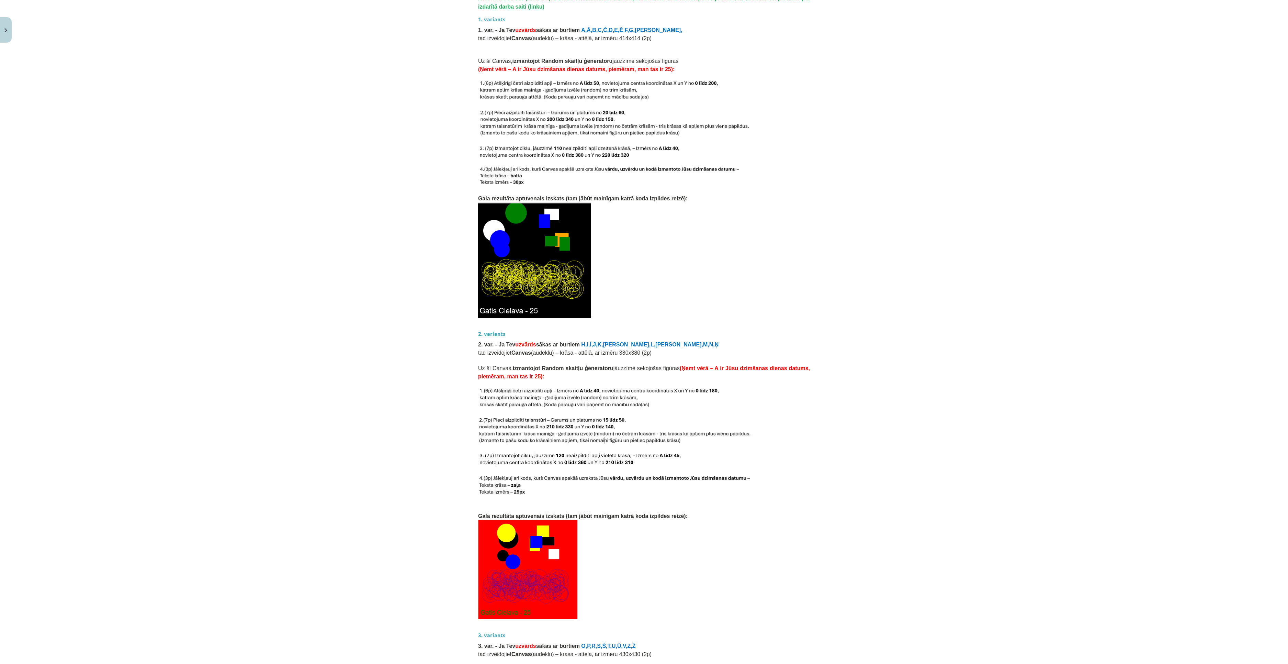
scroll to position [664, 0]
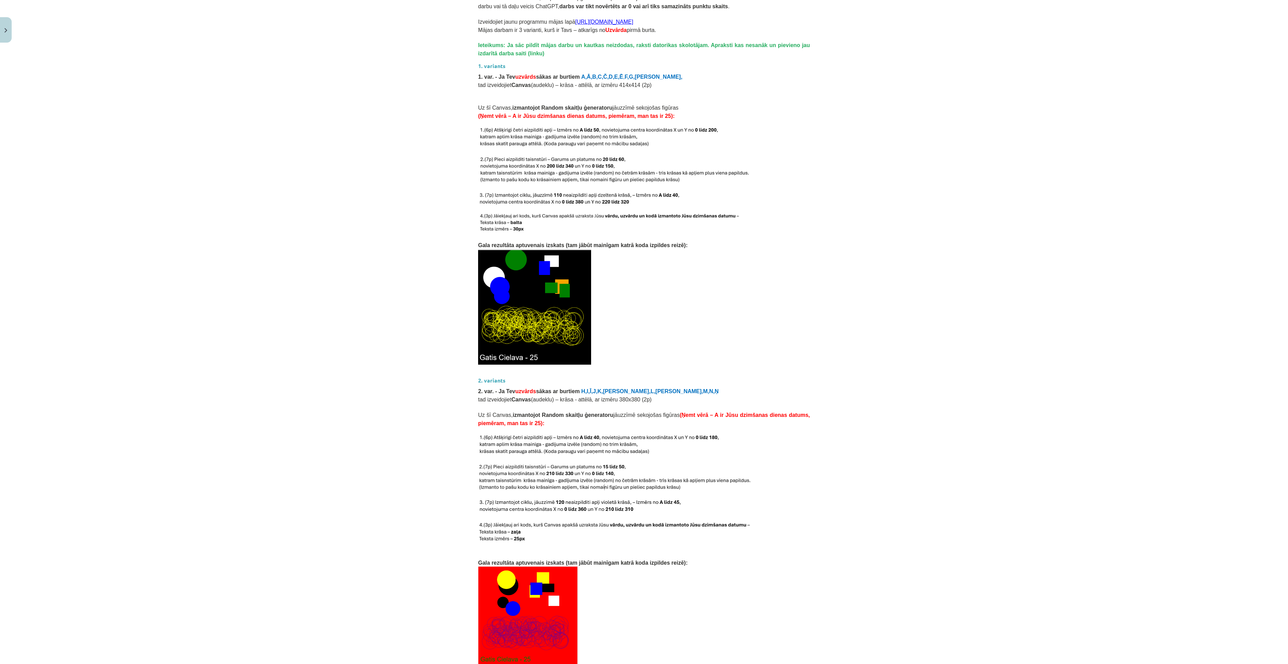
click at [429, 221] on div "Mācību tēma: Datorikas 9. klases 1. ieskaites mācību materiāls #6 Mājas darbs N…" at bounding box center [644, 332] width 1288 height 664
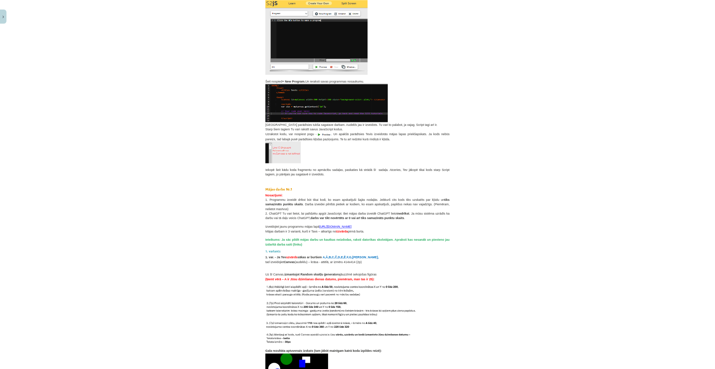
scroll to position [0, 0]
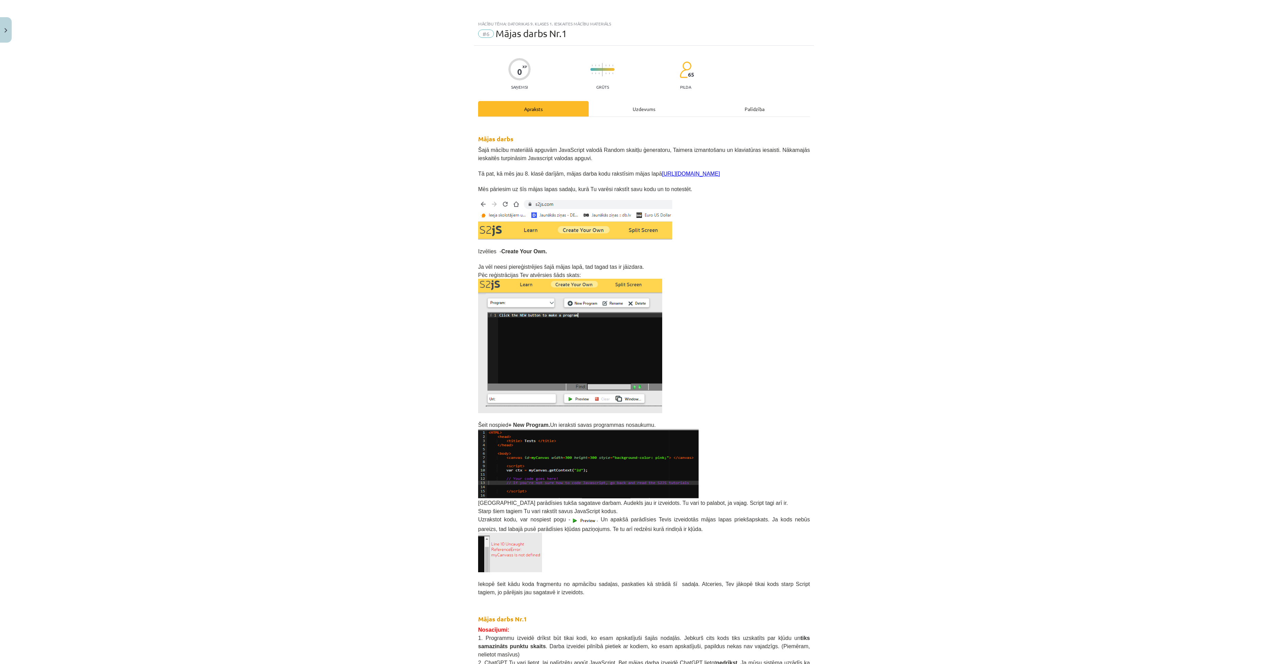
click at [411, 221] on div "Mācību tēma: Datorikas 9. klases 1. ieskaites mācību materiāls #6 Mājas darbs N…" at bounding box center [644, 332] width 1288 height 664
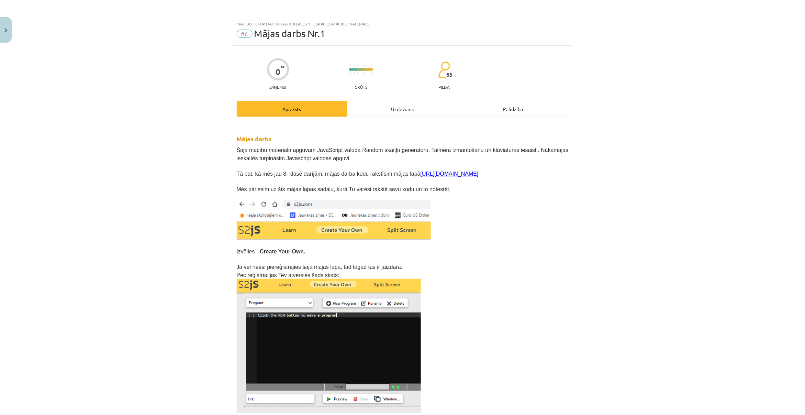
click at [157, 129] on div "Mācību tēma: Datorikas 9. klases 1. ieskaites mācību materiāls #6 Mājas darbs N…" at bounding box center [402, 207] width 805 height 415
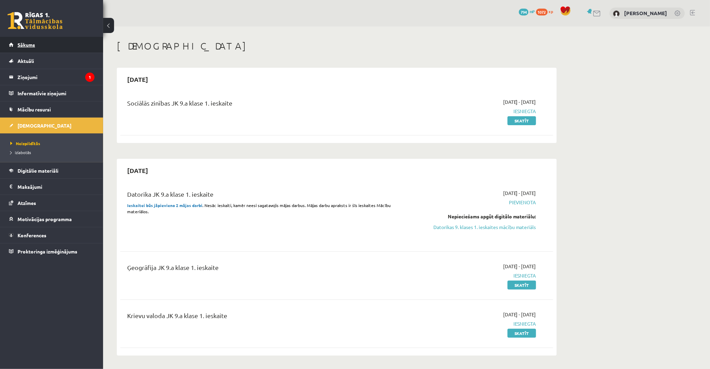
click at [31, 43] on span "Sākums" at bounding box center [27, 45] width 18 height 6
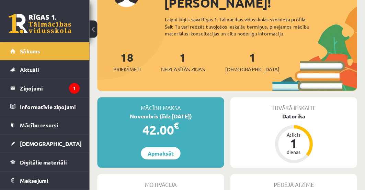
scroll to position [69, 0]
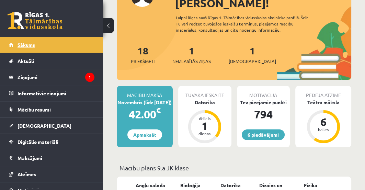
click at [29, 46] on span "Sākums" at bounding box center [27, 45] width 18 height 6
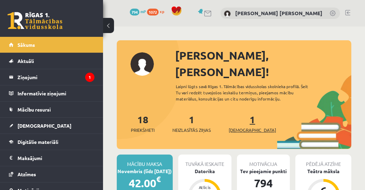
click at [250, 126] on span "[DEMOGRAPHIC_DATA]" at bounding box center [252, 129] width 47 height 7
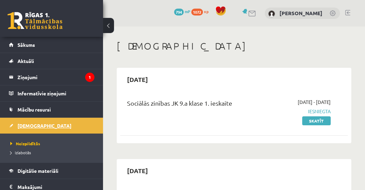
click at [28, 127] on span "[DEMOGRAPHIC_DATA]" at bounding box center [45, 125] width 54 height 6
click at [24, 150] on span "Izlabotās" at bounding box center [20, 151] width 21 height 5
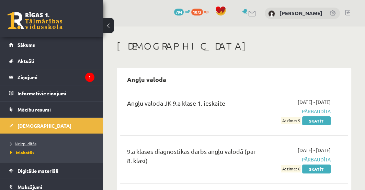
click at [28, 140] on span "Neizpildītās" at bounding box center [23, 142] width 26 height 5
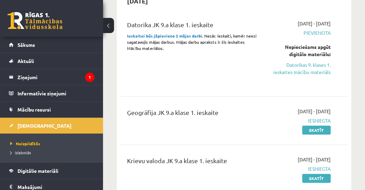
scroll to position [196, 0]
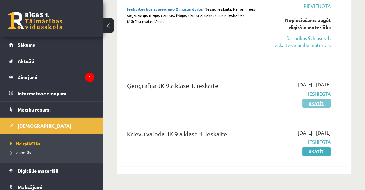
click at [313, 106] on link "Skatīt" at bounding box center [316, 103] width 29 height 9
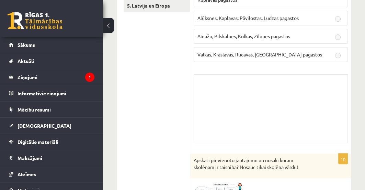
scroll to position [137, 0]
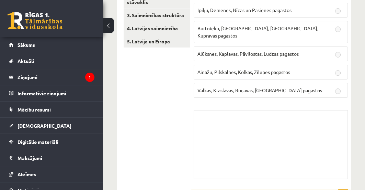
click at [226, 121] on div "Skolotāja pielikums" at bounding box center [271, 144] width 154 height 69
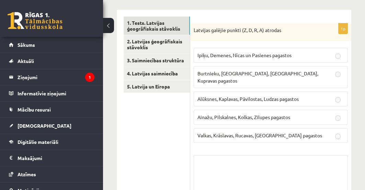
scroll to position [78, 0]
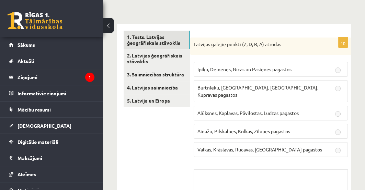
click at [108, 26] on button at bounding box center [108, 25] width 11 height 15
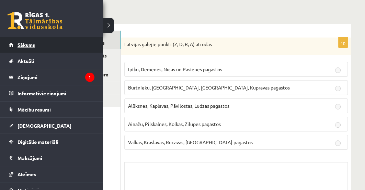
click at [26, 43] on span "Sākums" at bounding box center [27, 45] width 18 height 6
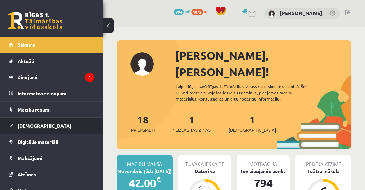
click at [34, 123] on span "[DEMOGRAPHIC_DATA]" at bounding box center [45, 125] width 54 height 6
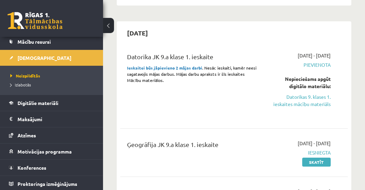
scroll to position [157, 0]
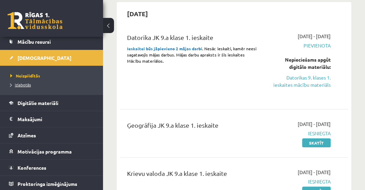
click at [25, 86] on span "Izlabotās" at bounding box center [20, 84] width 21 height 5
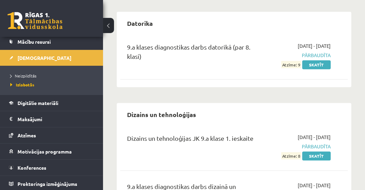
scroll to position [353, 0]
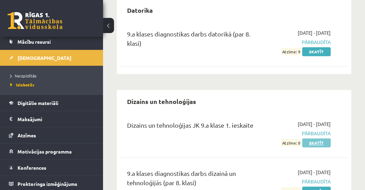
click at [312, 143] on link "Skatīt" at bounding box center [316, 142] width 29 height 9
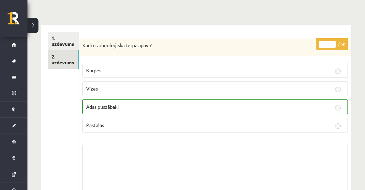
click at [61, 62] on link "2. uzdevums" at bounding box center [63, 59] width 31 height 19
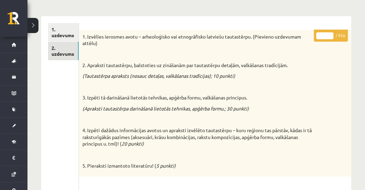
scroll to position [84, 0]
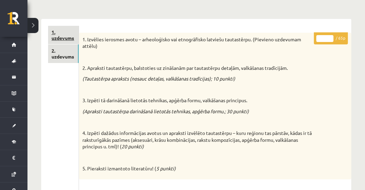
click at [64, 31] on link "1. uzdevums" at bounding box center [63, 35] width 31 height 19
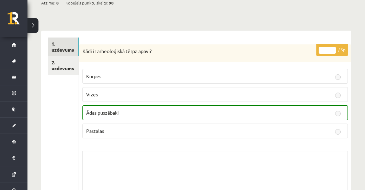
scroll to position [25, 0]
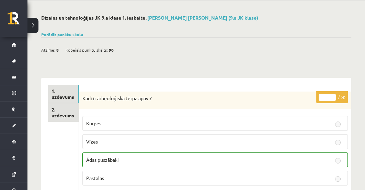
click at [64, 109] on link "2. uzdevums" at bounding box center [63, 112] width 31 height 19
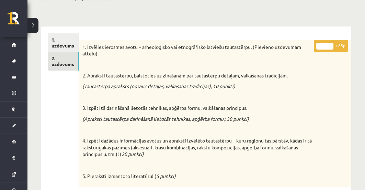
scroll to position [54, 0]
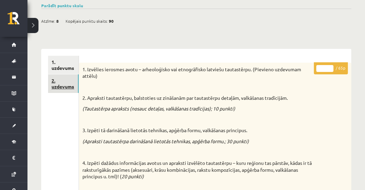
click at [62, 84] on link "2. uzdevums" at bounding box center [63, 83] width 31 height 19
click at [58, 69] on link "1. uzdevums" at bounding box center [63, 65] width 31 height 19
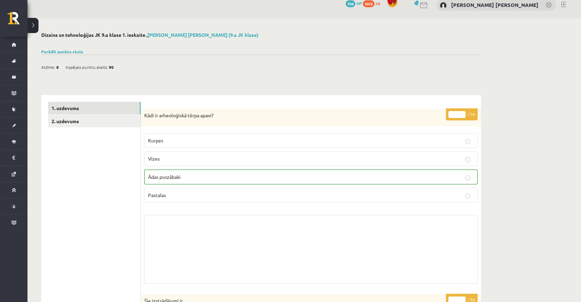
scroll to position [0, 0]
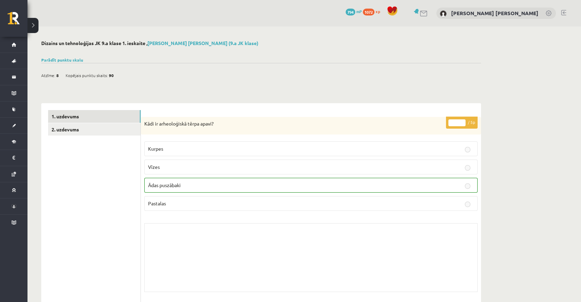
click at [110, 134] on link "2. uzdevums" at bounding box center [94, 129] width 92 height 13
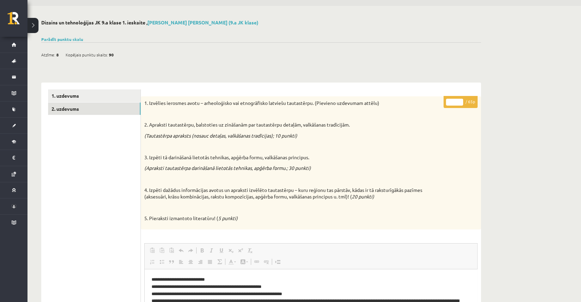
scroll to position [17, 0]
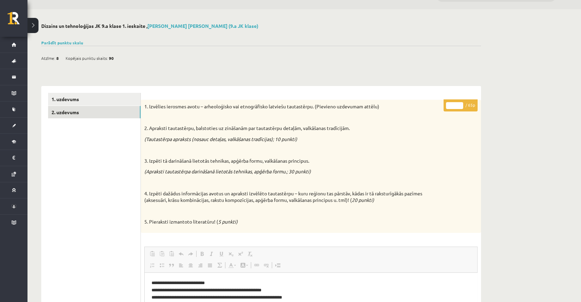
click at [365, 105] on p "** / 65p" at bounding box center [460, 105] width 34 height 12
click at [365, 134] on div "1. Izvēlies ierosmes avotu – arheoloģisko vai etnogrāfisko latviešu tautastērpu…" at bounding box center [311, 166] width 340 height 133
drag, startPoint x: 505, startPoint y: 126, endPoint x: 498, endPoint y: 127, distance: 6.9
click at [365, 126] on div "**********" at bounding box center [303, 248] width 553 height 479
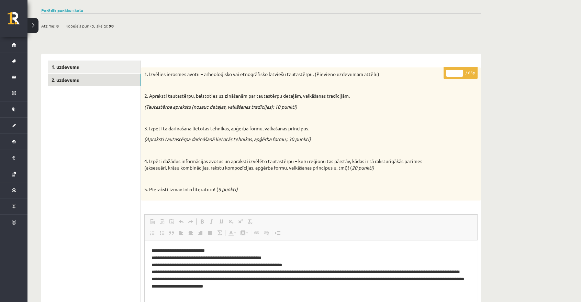
scroll to position [48, 0]
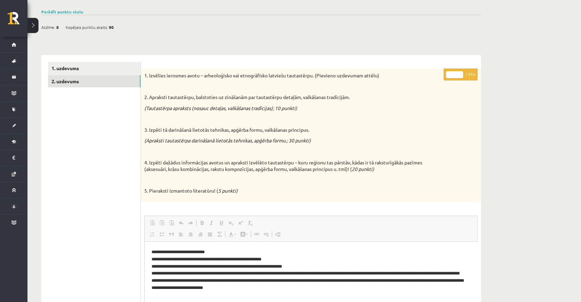
click at [34, 26] on button at bounding box center [32, 25] width 11 height 15
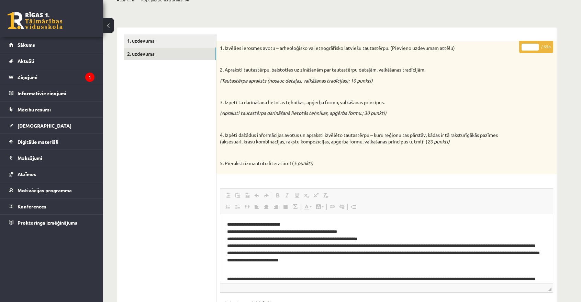
scroll to position [79, 0]
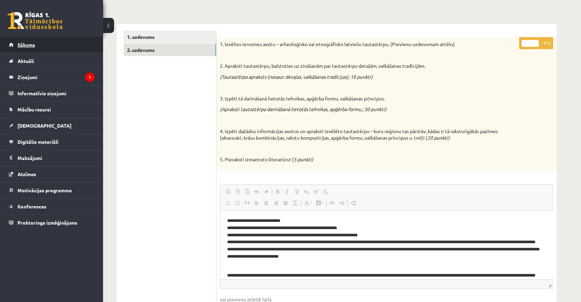
click at [34, 45] on span "Sākums" at bounding box center [27, 45] width 18 height 6
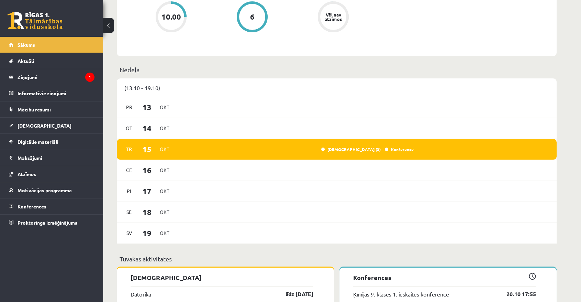
scroll to position [437, 0]
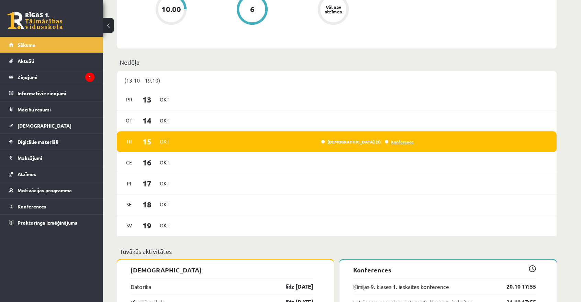
click at [392, 142] on link "Konference" at bounding box center [399, 141] width 29 height 5
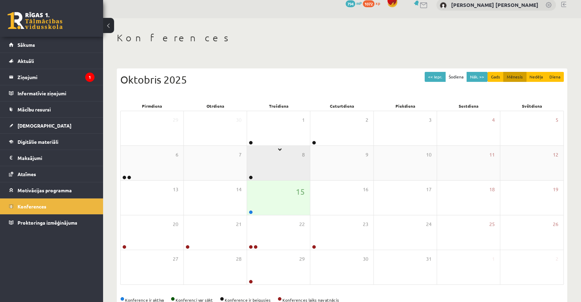
scroll to position [26, 0]
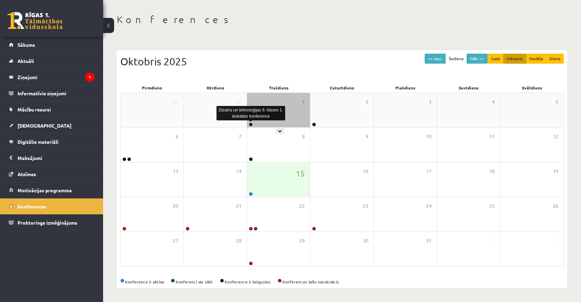
click at [251, 123] on link at bounding box center [251, 124] width 4 height 4
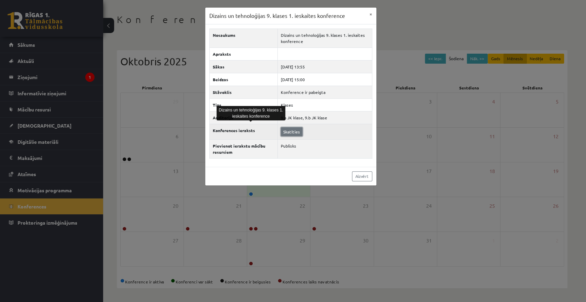
click at [290, 133] on link "Skatīties" at bounding box center [292, 131] width 22 height 9
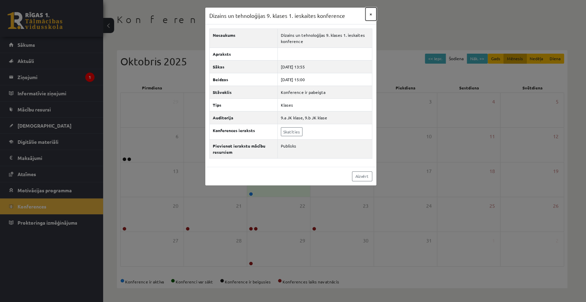
click at [370, 15] on button "×" at bounding box center [370, 14] width 11 height 13
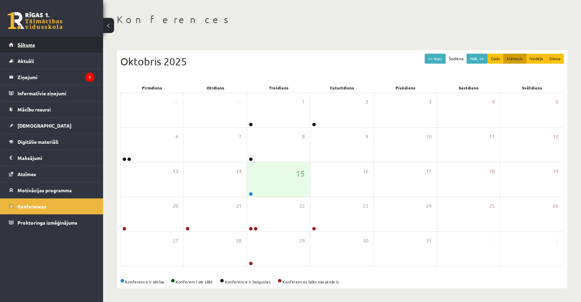
click at [63, 45] on link "Sākums" at bounding box center [52, 45] width 86 height 16
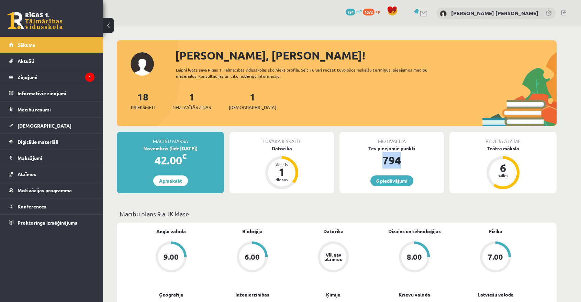
drag, startPoint x: 383, startPoint y: 154, endPoint x: 402, endPoint y: 171, distance: 25.7
click at [402, 158] on div "794" at bounding box center [391, 160] width 104 height 16
click at [415, 194] on div "Mācību maksa Novembris (līdz [DATE]) 42.00 € Apmaksāt Tuvākā ieskaite [GEOGRAPH…" at bounding box center [337, 165] width 440 height 67
click at [245, 106] on span "[DEMOGRAPHIC_DATA]" at bounding box center [252, 107] width 47 height 7
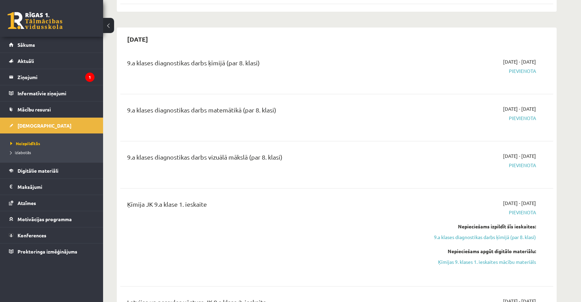
scroll to position [343, 0]
click at [23, 149] on span "Izlabotās" at bounding box center [20, 151] width 21 height 5
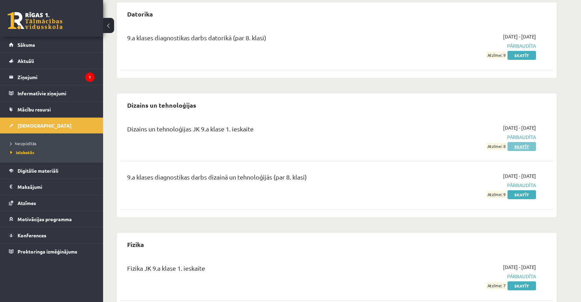
click at [526, 144] on link "Skatīt" at bounding box center [521, 146] width 29 height 9
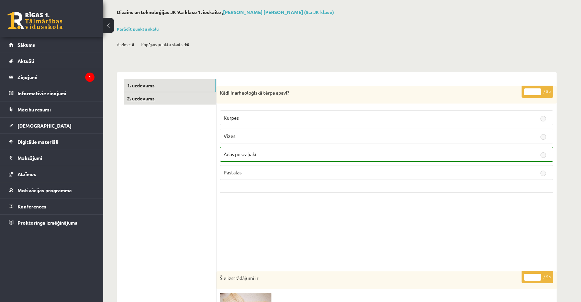
click at [157, 97] on link "2. uzdevums" at bounding box center [170, 98] width 92 height 13
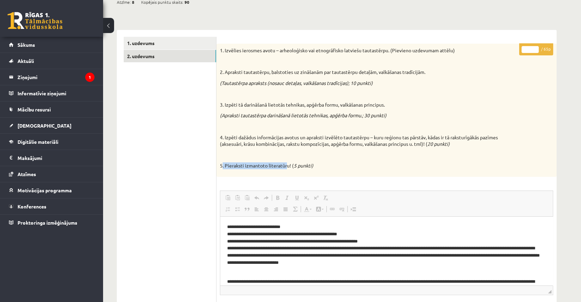
drag, startPoint x: 223, startPoint y: 165, endPoint x: 294, endPoint y: 165, distance: 71.8
click at [289, 165] on p "5. Pieraksti izmantoto literatūru! ( 5 punkti)" at bounding box center [369, 165] width 299 height 7
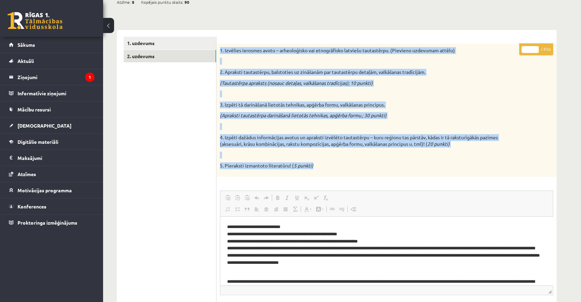
drag, startPoint x: 218, startPoint y: 47, endPoint x: 342, endPoint y: 173, distance: 177.1
click at [342, 173] on div "1. Izvēlies ierosmes avotu – arheoloģisko vai etnogrāfisko latviešu tautastērpu…" at bounding box center [386, 110] width 340 height 133
copy div "1. Izvēlies ierosmes avotu – arheoloģisko vai etnogrāfisko latviešu tautastērpu…"
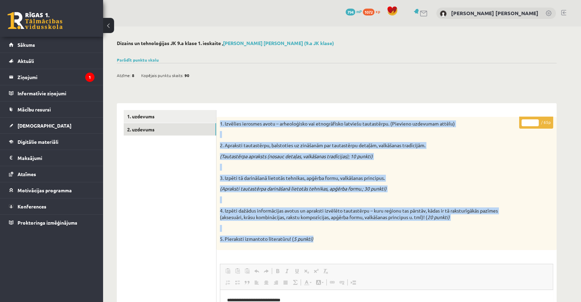
click at [111, 25] on button at bounding box center [108, 25] width 11 height 15
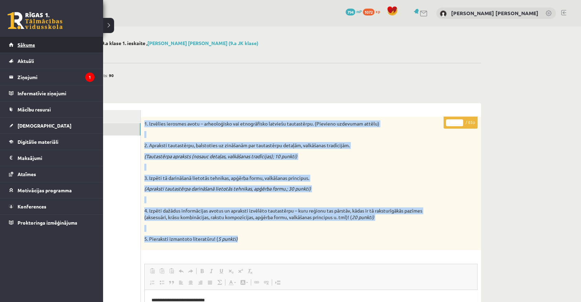
click at [38, 45] on link "Sākums" at bounding box center [52, 45] width 86 height 16
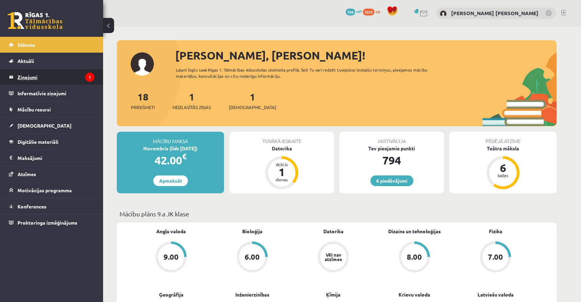
click at [56, 80] on legend "Ziņojumi 1" at bounding box center [56, 77] width 77 height 16
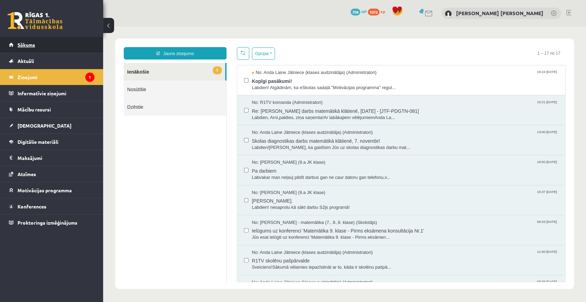
click at [34, 45] on span "Sākums" at bounding box center [27, 45] width 18 height 6
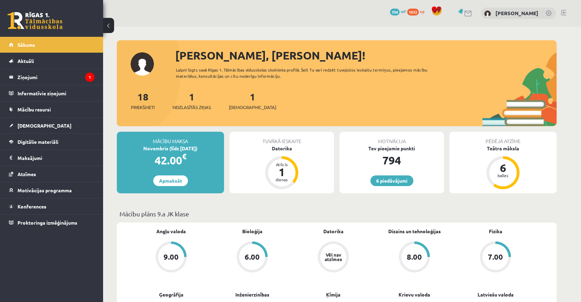
click at [235, 103] on div "1 Ieskaites" at bounding box center [252, 99] width 47 height 21
click at [45, 122] on link "[DEMOGRAPHIC_DATA]" at bounding box center [52, 125] width 86 height 16
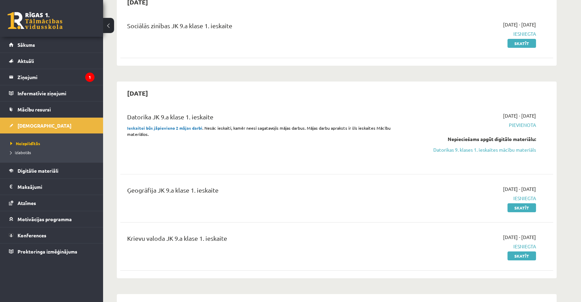
scroll to position [93, 0]
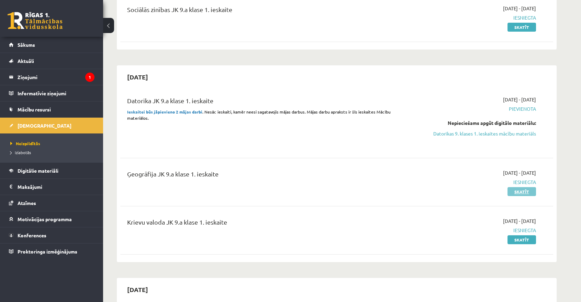
click at [518, 189] on link "Skatīt" at bounding box center [521, 191] width 29 height 9
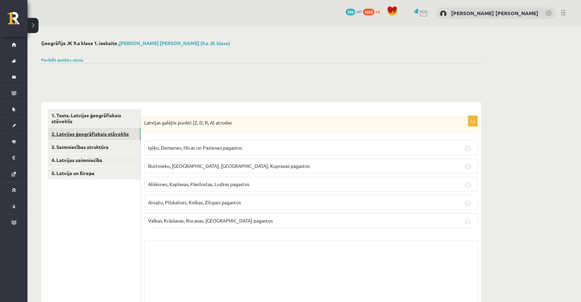
click at [102, 131] on link "2. Latvijas ģeogrāfiskais stāvoklis" at bounding box center [94, 133] width 92 height 13
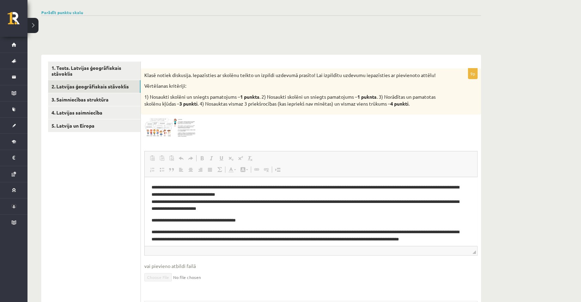
scroll to position [31, 0]
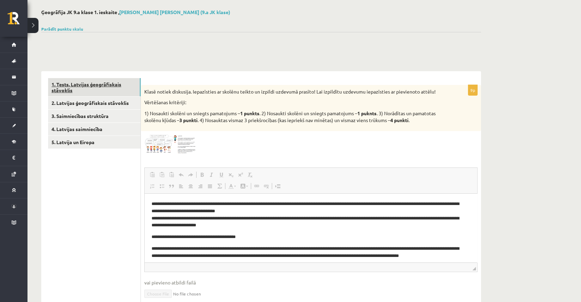
click at [98, 80] on link "1. Tests. Latvijas ģeogrāfiskais stāvoklis" at bounding box center [94, 87] width 92 height 19
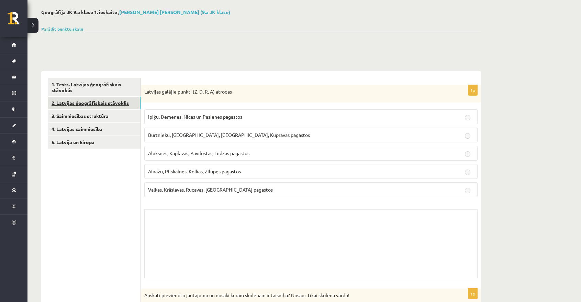
click at [101, 104] on link "2. Latvijas ģeogrāfiskais stāvoklis" at bounding box center [94, 103] width 92 height 13
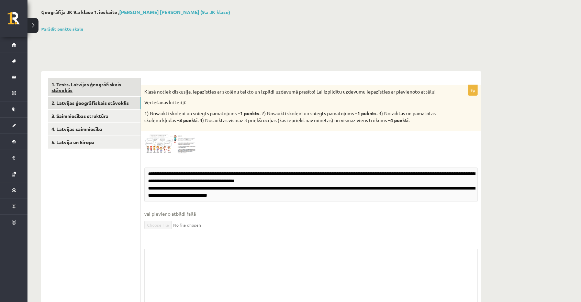
click at [99, 83] on link "1. Tests. Latvijas ģeogrāfiskais stāvoklis" at bounding box center [94, 87] width 92 height 19
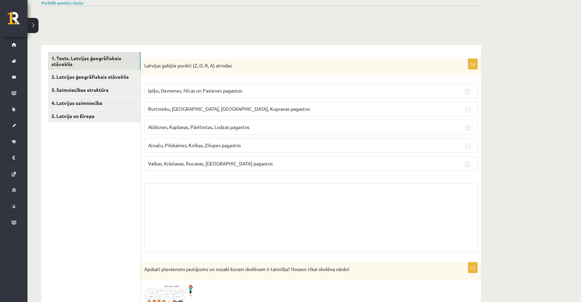
scroll to position [53, 0]
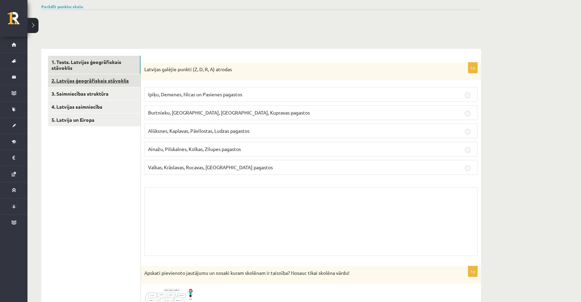
click at [85, 80] on link "2. Latvijas ģeogrāfiskais stāvoklis" at bounding box center [94, 80] width 92 height 13
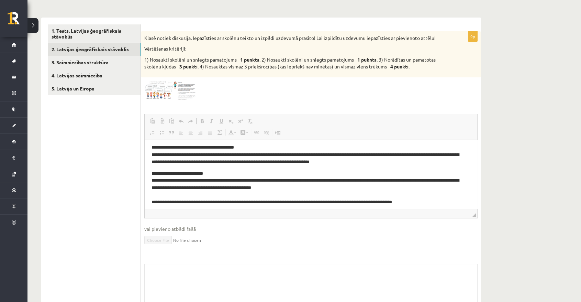
scroll to position [179, 0]
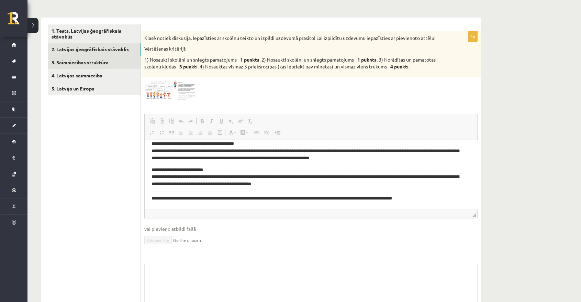
click at [91, 63] on link "3. Saimniecības struktūra" at bounding box center [94, 62] width 92 height 13
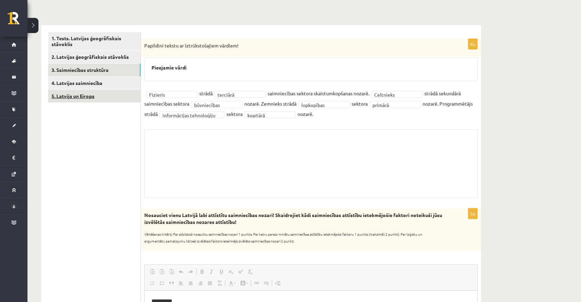
scroll to position [58, 0]
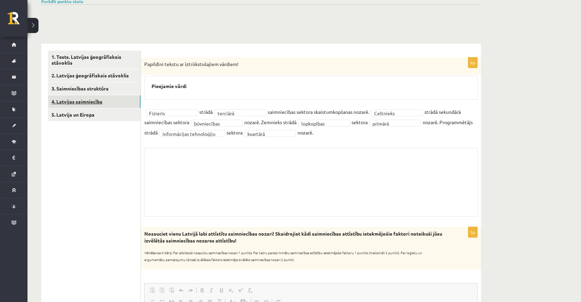
click at [75, 101] on link "4. Latvijas saimniecība" at bounding box center [94, 101] width 92 height 13
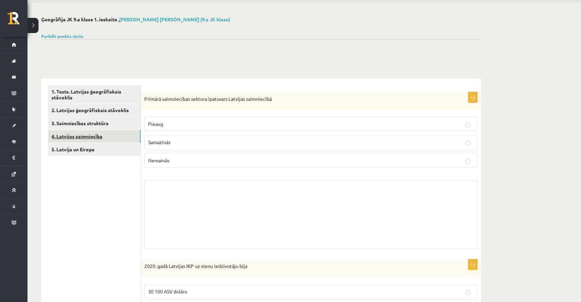
scroll to position [17, 0]
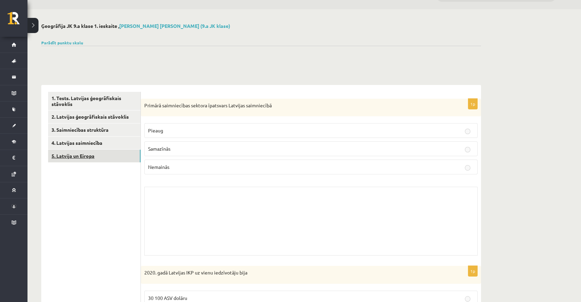
click at [88, 153] on link "5. Latvija un Eiropa" at bounding box center [94, 155] width 92 height 13
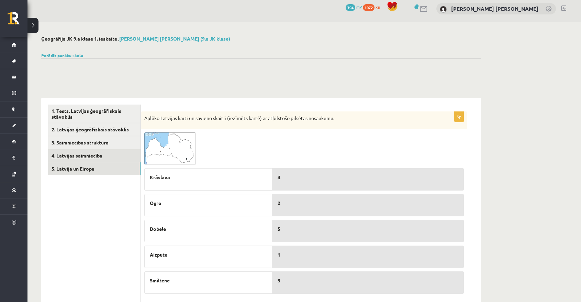
scroll to position [0, 0]
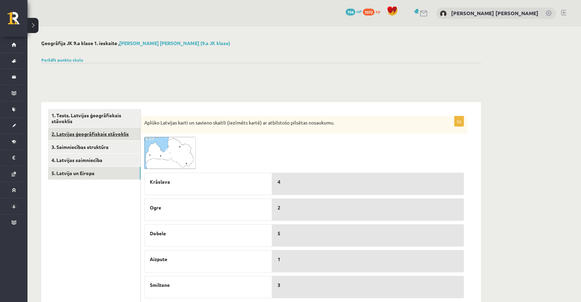
click at [87, 134] on link "2. Latvijas ģeogrāfiskais stāvoklis" at bounding box center [94, 133] width 92 height 13
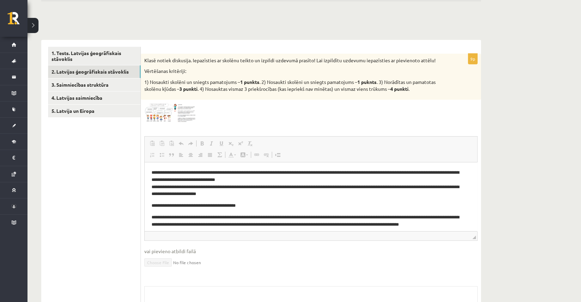
drag, startPoint x: 476, startPoint y: 193, endPoint x: 625, endPoint y: 321, distance: 196.3
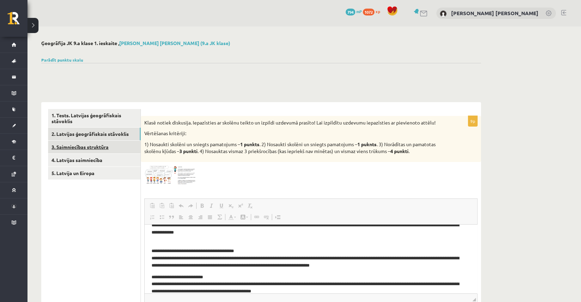
click at [78, 148] on link "3. Saimniecības struktūra" at bounding box center [94, 146] width 92 height 13
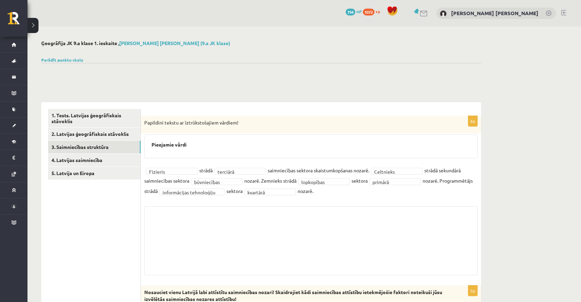
click at [32, 24] on button at bounding box center [32, 25] width 11 height 15
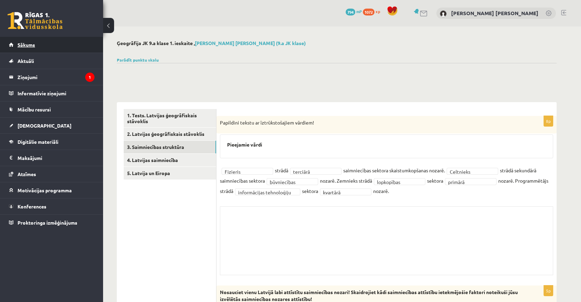
click at [47, 44] on link "Sākums" at bounding box center [52, 45] width 86 height 16
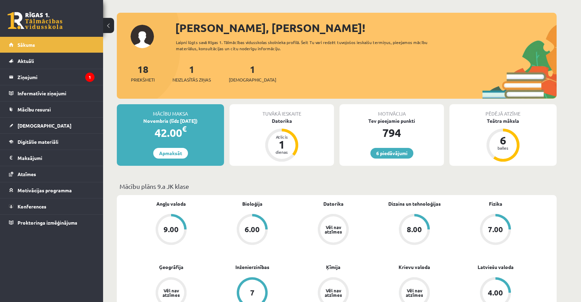
scroll to position [31, 0]
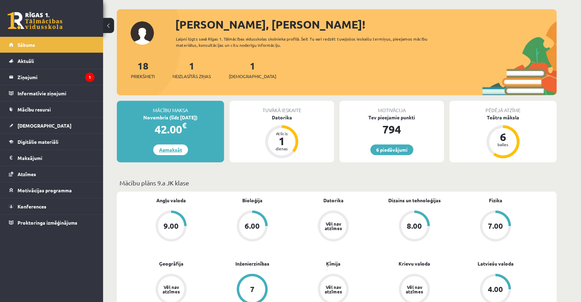
click at [177, 149] on link "Apmaksāt" at bounding box center [170, 149] width 35 height 11
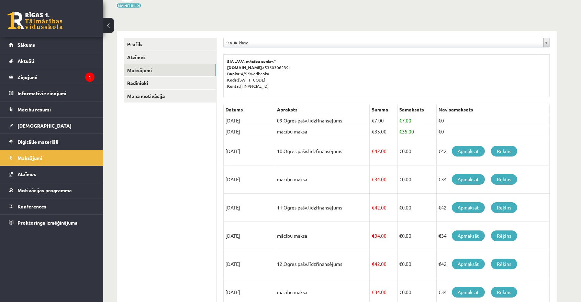
scroll to position [62, 0]
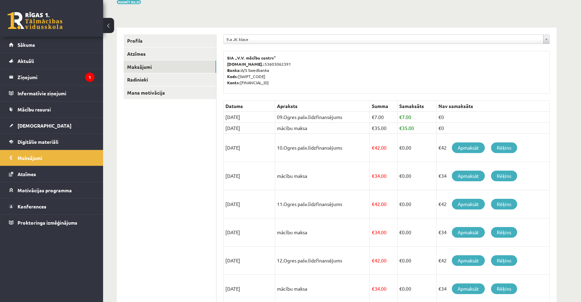
drag, startPoint x: 282, startPoint y: 146, endPoint x: 344, endPoint y: 153, distance: 62.2
click at [344, 153] on td "10.Ogres pašv.līdzfinansējums" at bounding box center [322, 148] width 94 height 28
click at [367, 141] on td "10.Ogres pašv.līdzfinansējums" at bounding box center [322, 148] width 94 height 28
click at [61, 50] on link "Sākums" at bounding box center [52, 45] width 86 height 16
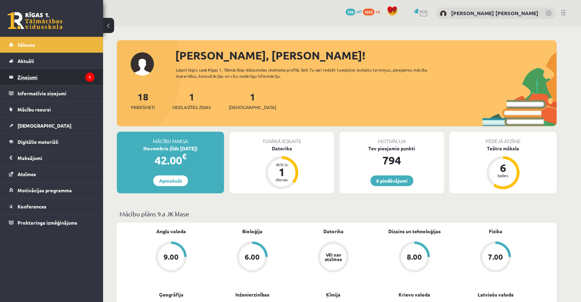
click at [42, 77] on legend "Ziņojumi 1" at bounding box center [56, 77] width 77 height 16
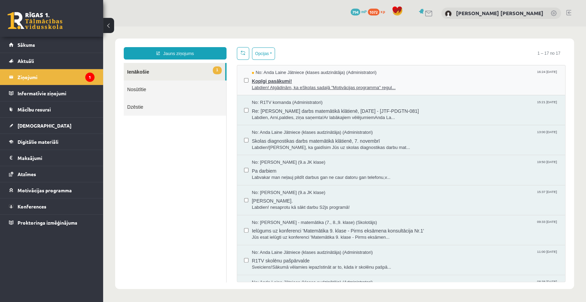
click at [261, 80] on span "Kopīgi pasākumi!" at bounding box center [405, 80] width 306 height 9
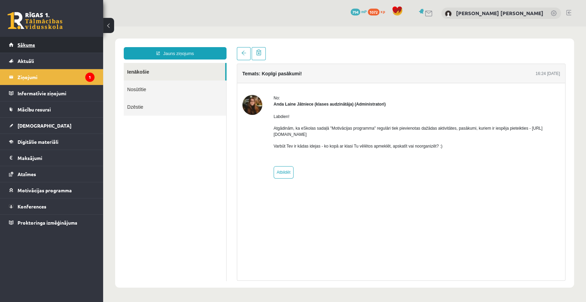
click at [41, 45] on link "Sākums" at bounding box center [52, 45] width 86 height 16
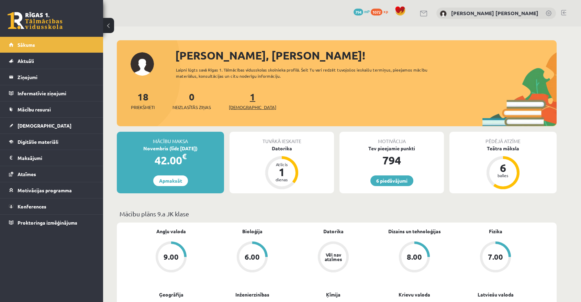
click at [241, 104] on span "[DEMOGRAPHIC_DATA]" at bounding box center [252, 107] width 47 height 7
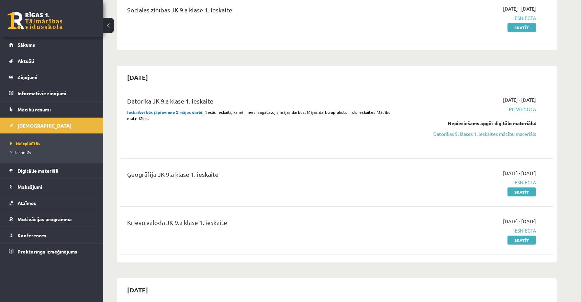
scroll to position [93, 0]
click at [497, 132] on link "Datorikas 9. klases 1. ieskaites mācību materiāls" at bounding box center [470, 133] width 129 height 7
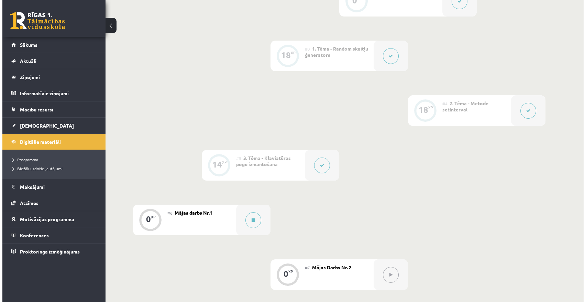
scroll to position [281, 0]
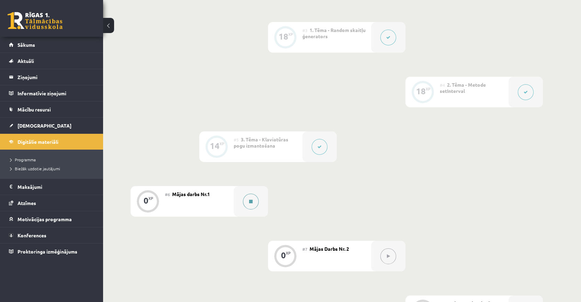
click at [247, 200] on button at bounding box center [251, 201] width 16 height 16
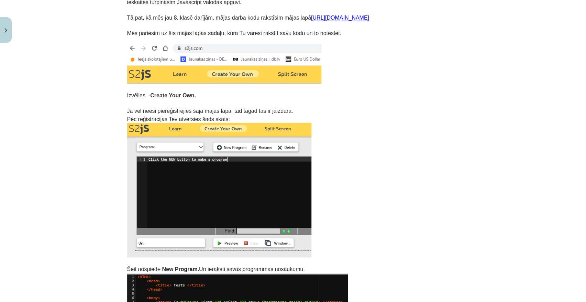
scroll to position [0, 0]
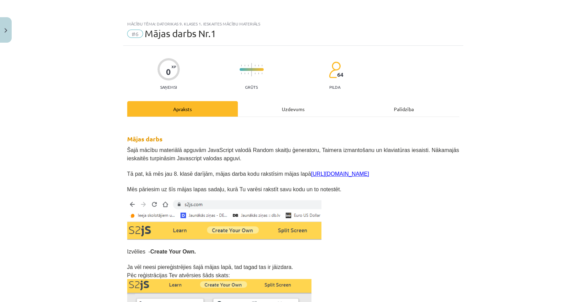
click at [311, 172] on link "[URL][DOMAIN_NAME]" at bounding box center [340, 174] width 58 height 6
